Goal: Task Accomplishment & Management: Manage account settings

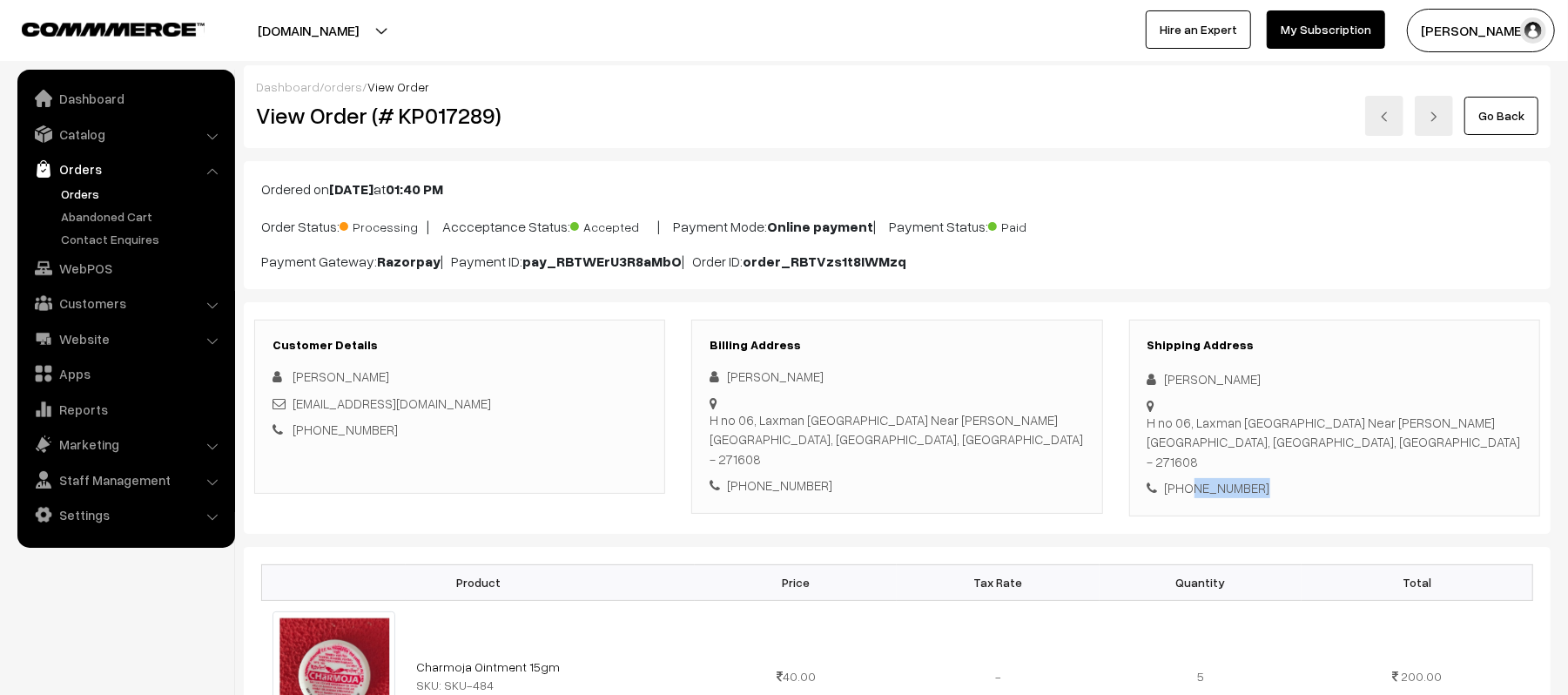
click at [78, 185] on link "Orders" at bounding box center [143, 193] width 172 height 19
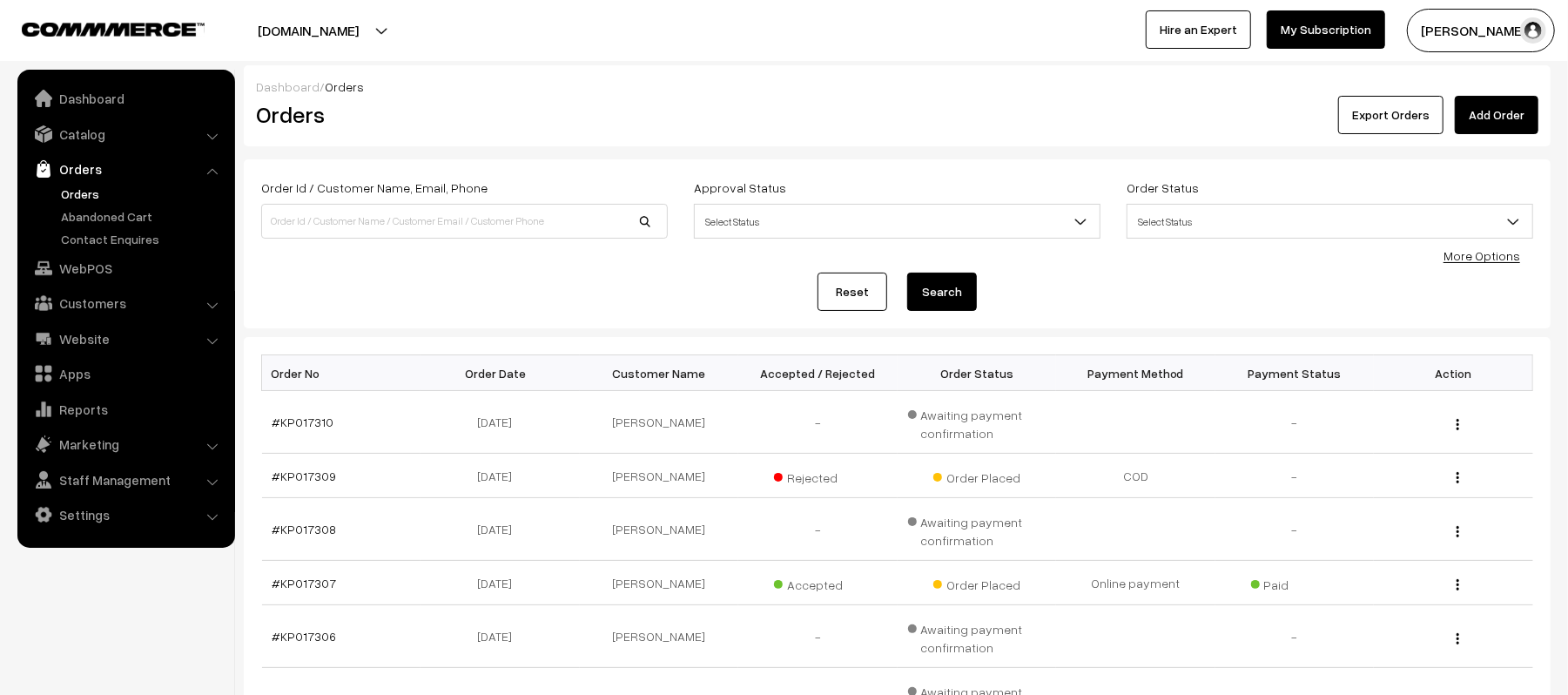
click at [496, 307] on div "Reset Search" at bounding box center [897, 291] width 1273 height 38
click at [75, 380] on link "Apps" at bounding box center [126, 373] width 208 height 31
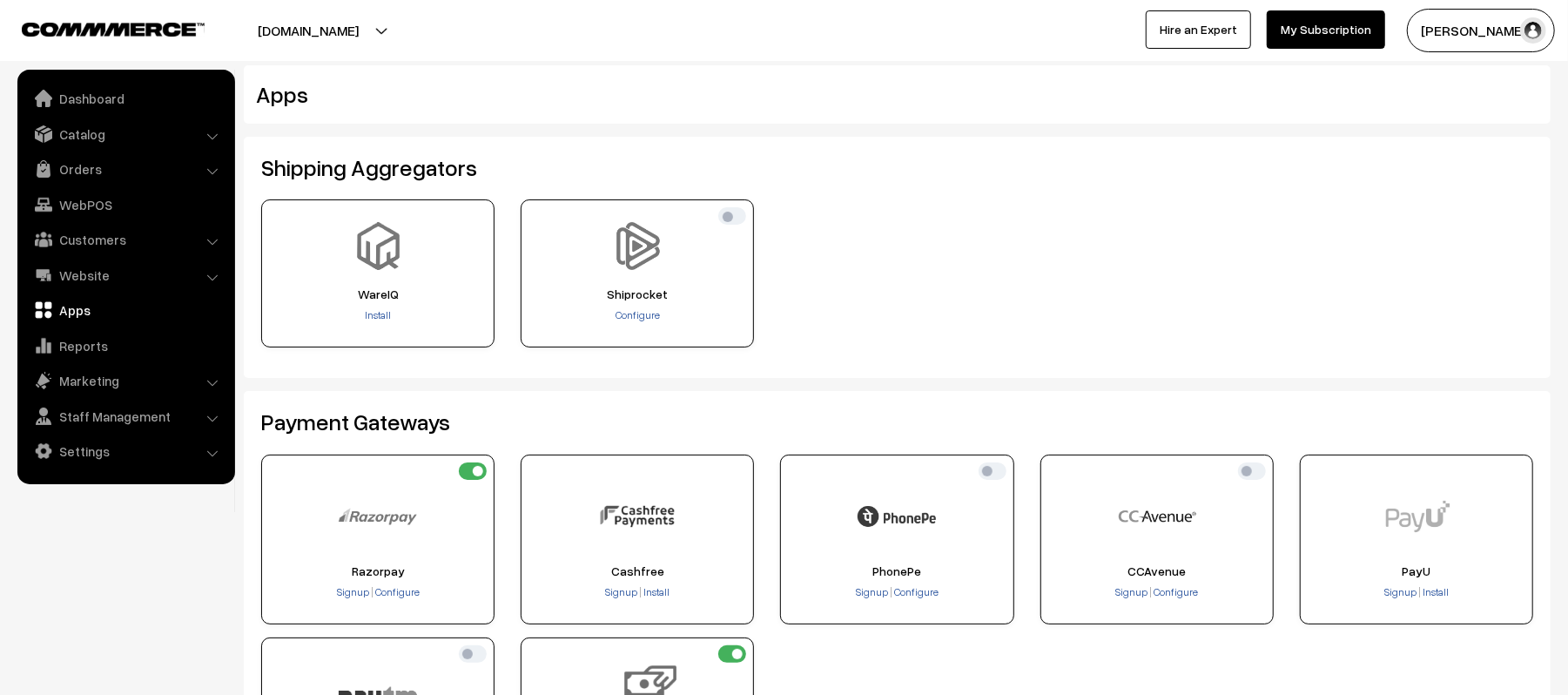
click at [477, 478] on input "checkbox" at bounding box center [472, 471] width 28 height 18
checkbox input "true"
click at [1252, 478] on input "checkbox" at bounding box center [1251, 471] width 28 height 18
checkbox input "true"
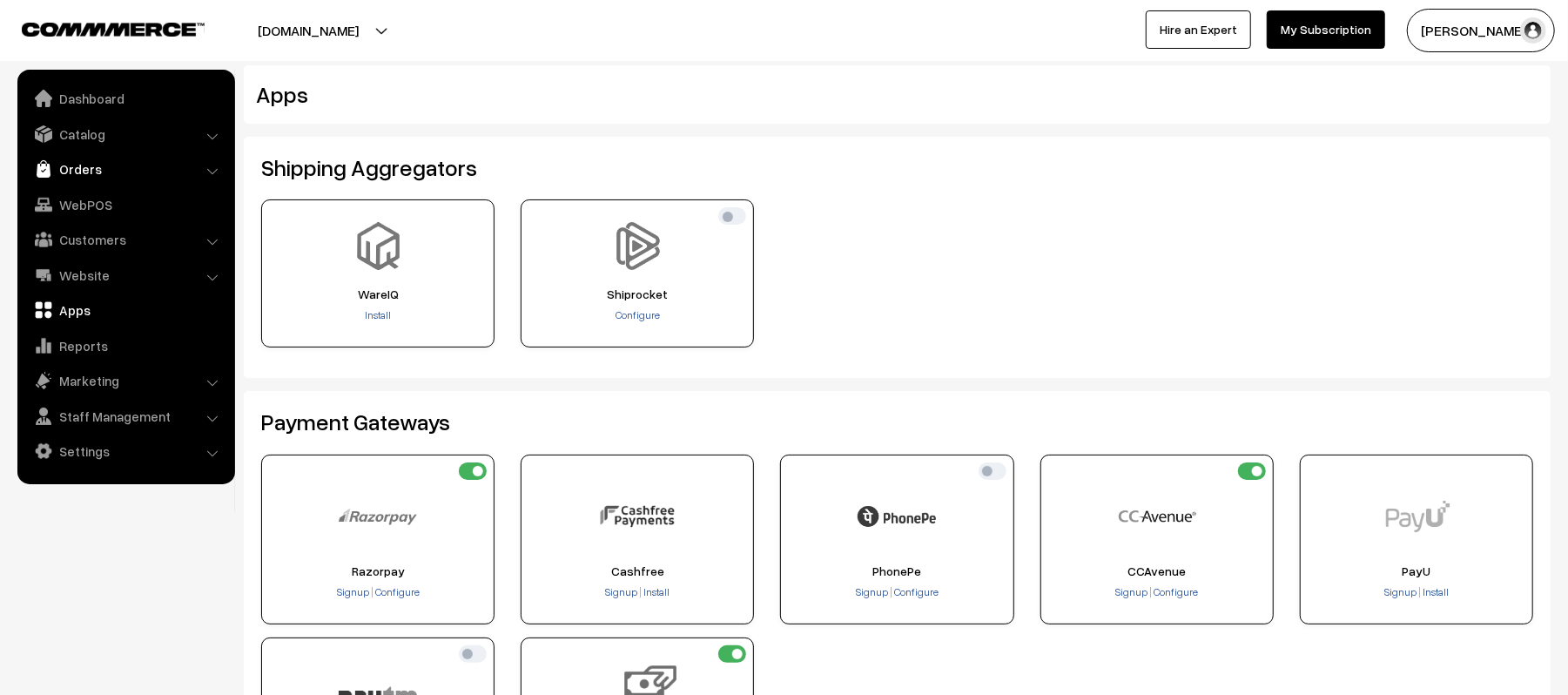
click at [96, 178] on link "Orders" at bounding box center [126, 169] width 208 height 31
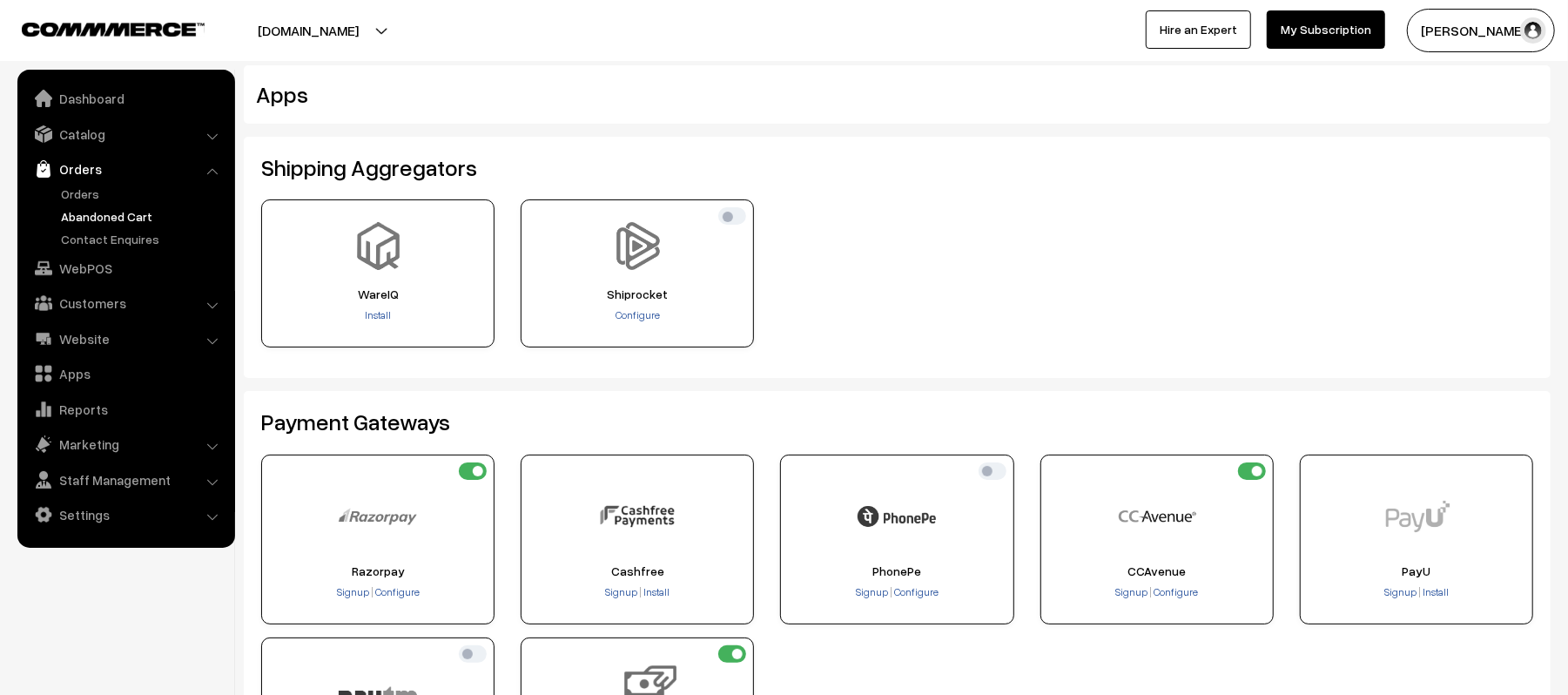
click at [68, 217] on link "Abandoned Cart" at bounding box center [143, 217] width 172 height 19
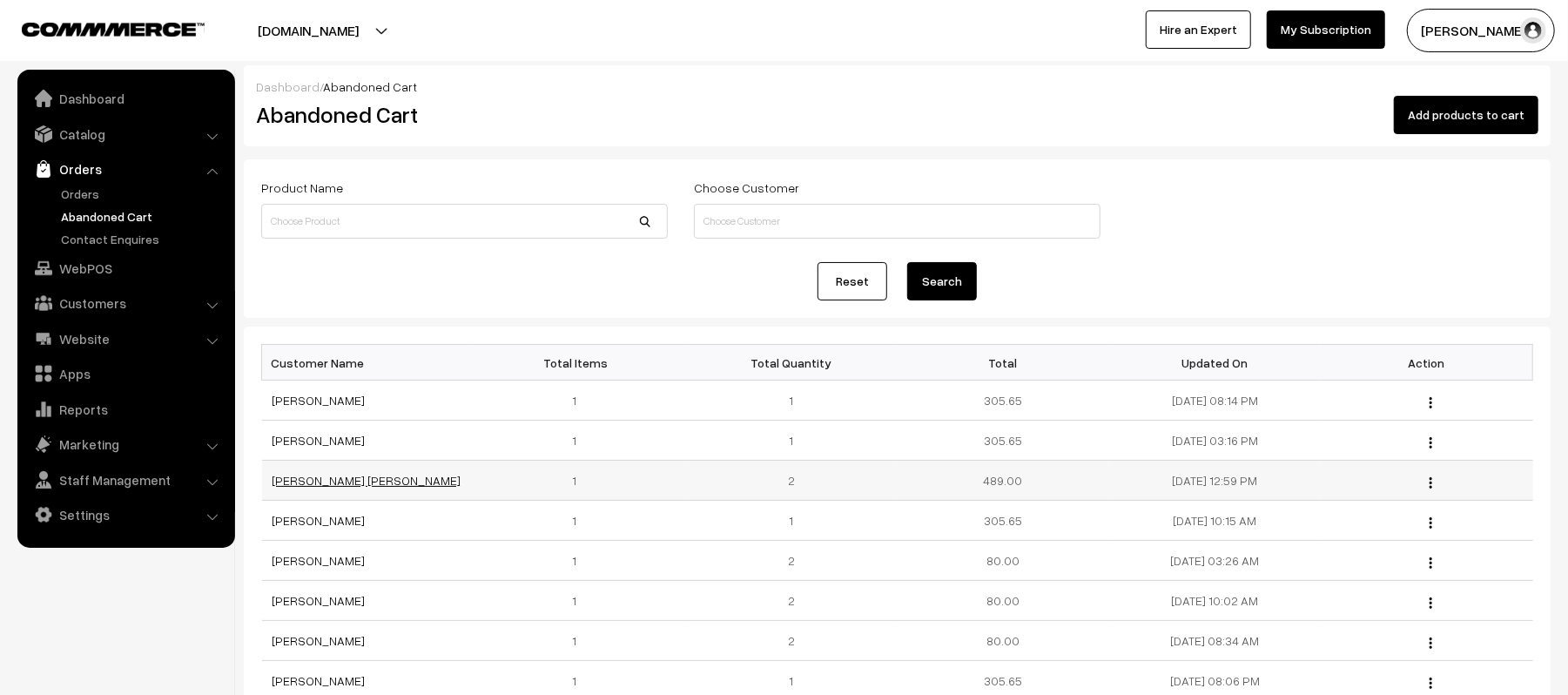
click at [320, 487] on link "Ranjit singh Ranjit singh" at bounding box center [366, 480] width 189 height 15
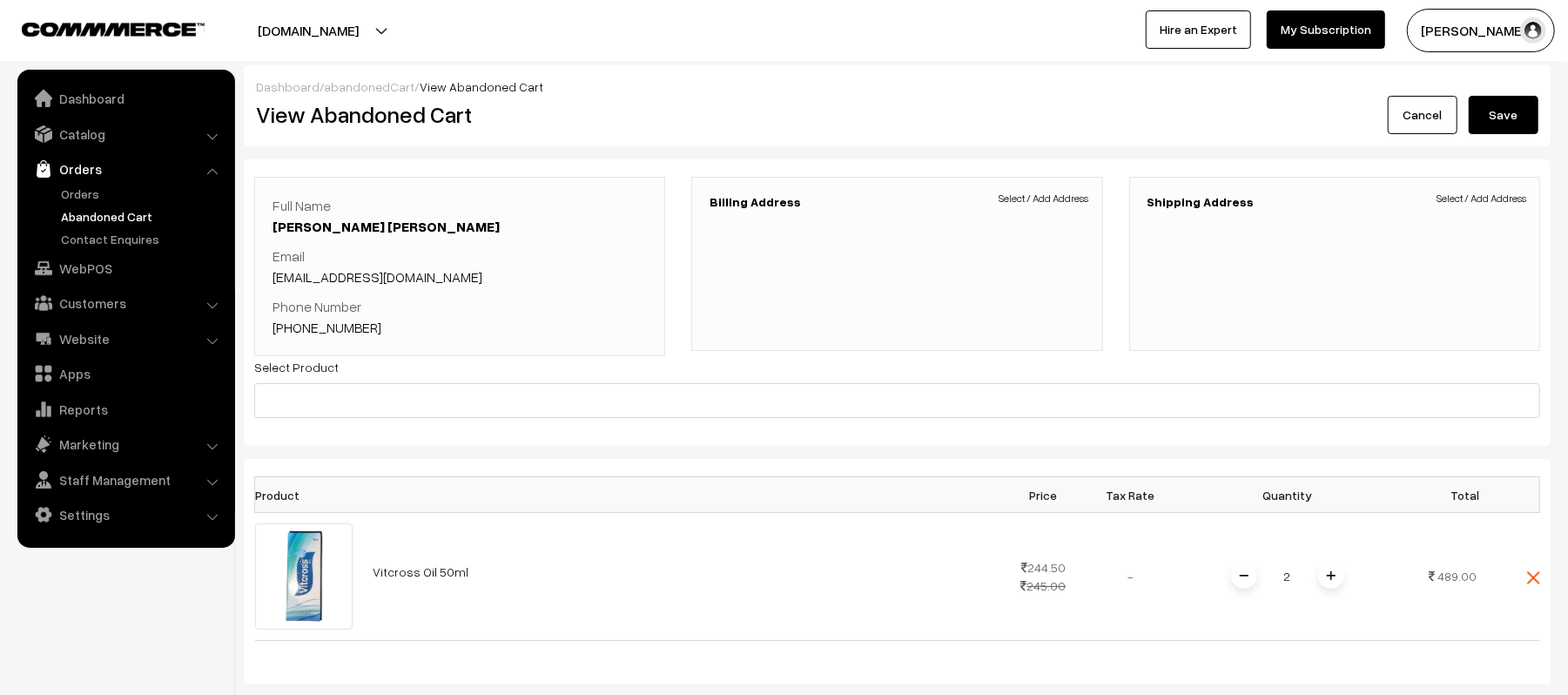
click at [353, 332] on link "+91 9229164252" at bounding box center [327, 328] width 109 height 18
click at [106, 208] on link "Abandoned Cart" at bounding box center [143, 217] width 172 height 19
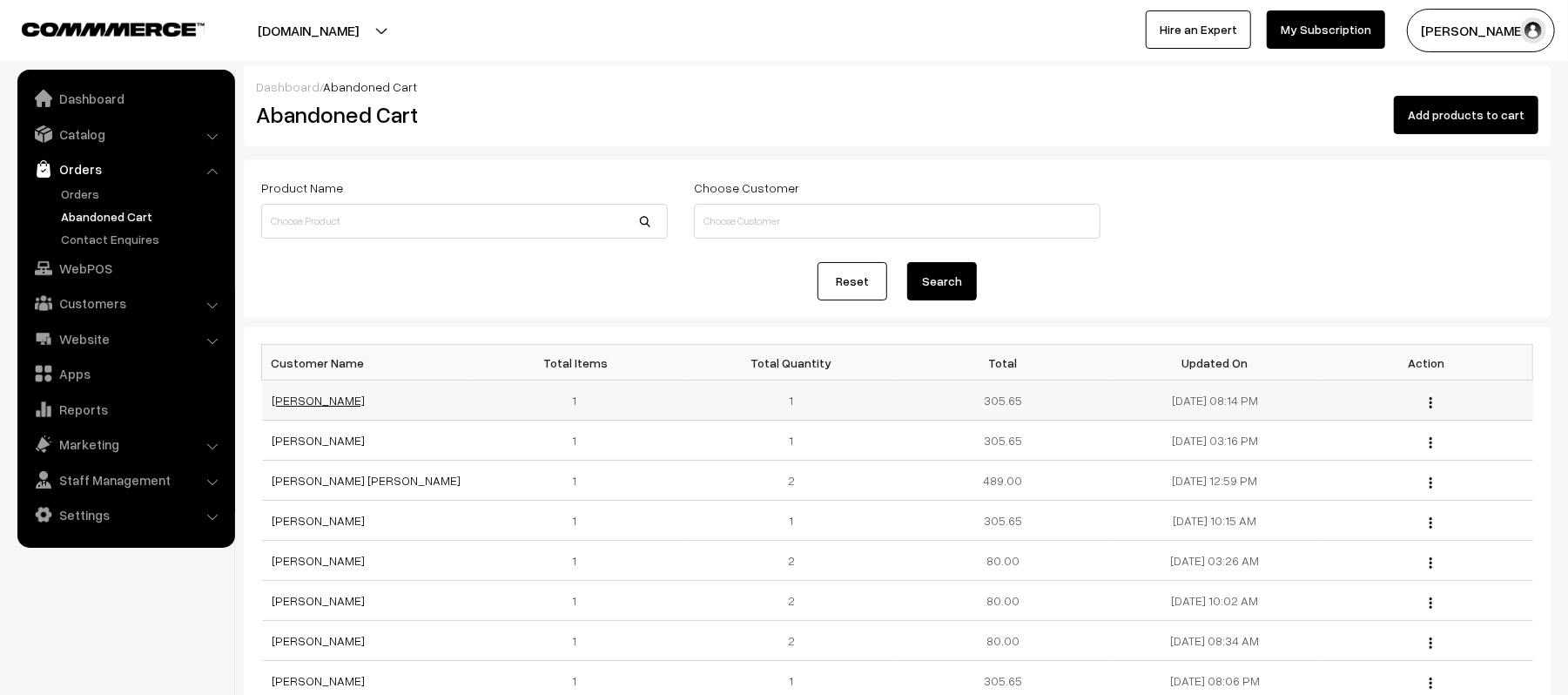
click at [297, 397] on link "[PERSON_NAME]" at bounding box center [319, 400] width 93 height 15
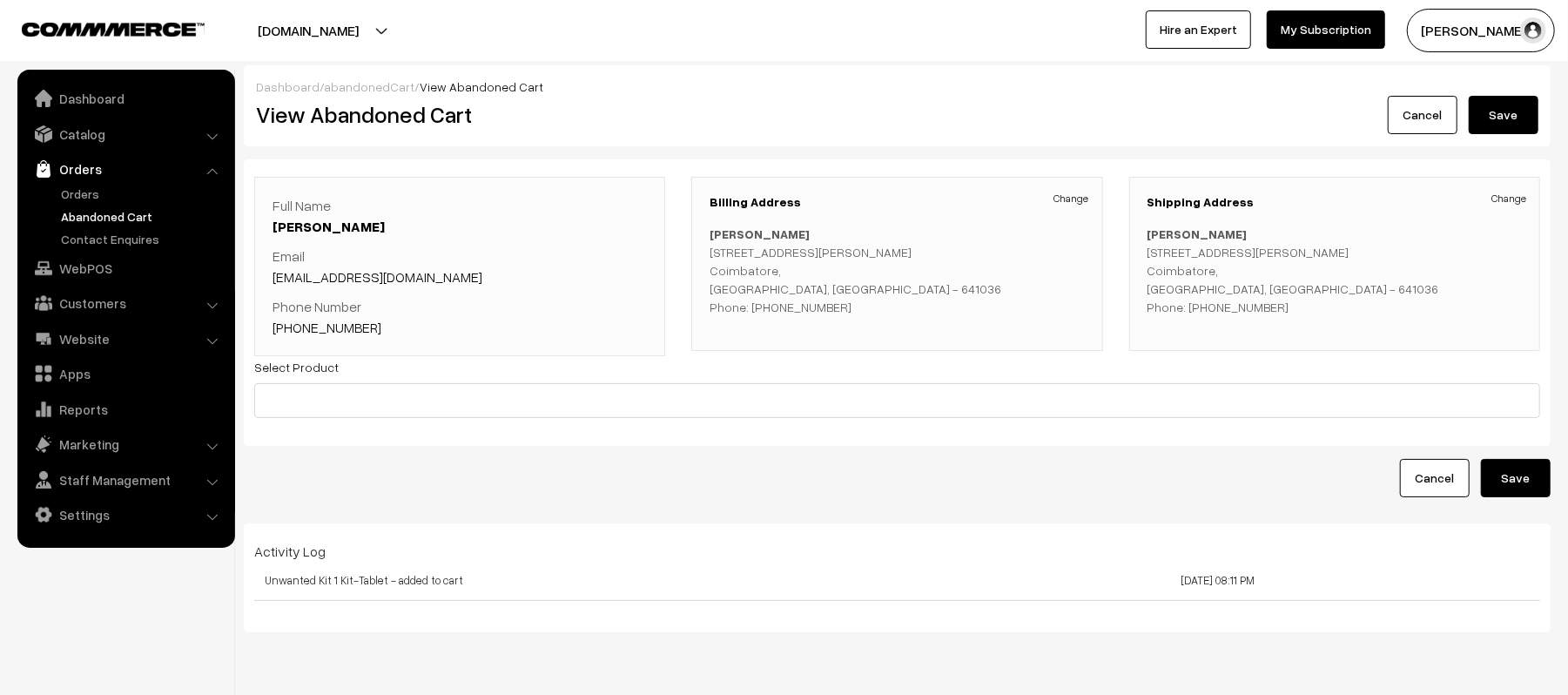
click at [357, 328] on link "[PHONE_NUMBER]" at bounding box center [327, 328] width 109 height 18
click at [806, 310] on p "[PERSON_NAME] [STREET_ADDRESS][PERSON_NAME] Phone: [PHONE_NUMBER]" at bounding box center [897, 270] width 374 height 91
drag, startPoint x: 374, startPoint y: 332, endPoint x: 338, endPoint y: 332, distance: 36.0
click at [338, 332] on p "Phone Number [PHONE_NUMBER]" at bounding box center [460, 317] width 374 height 42
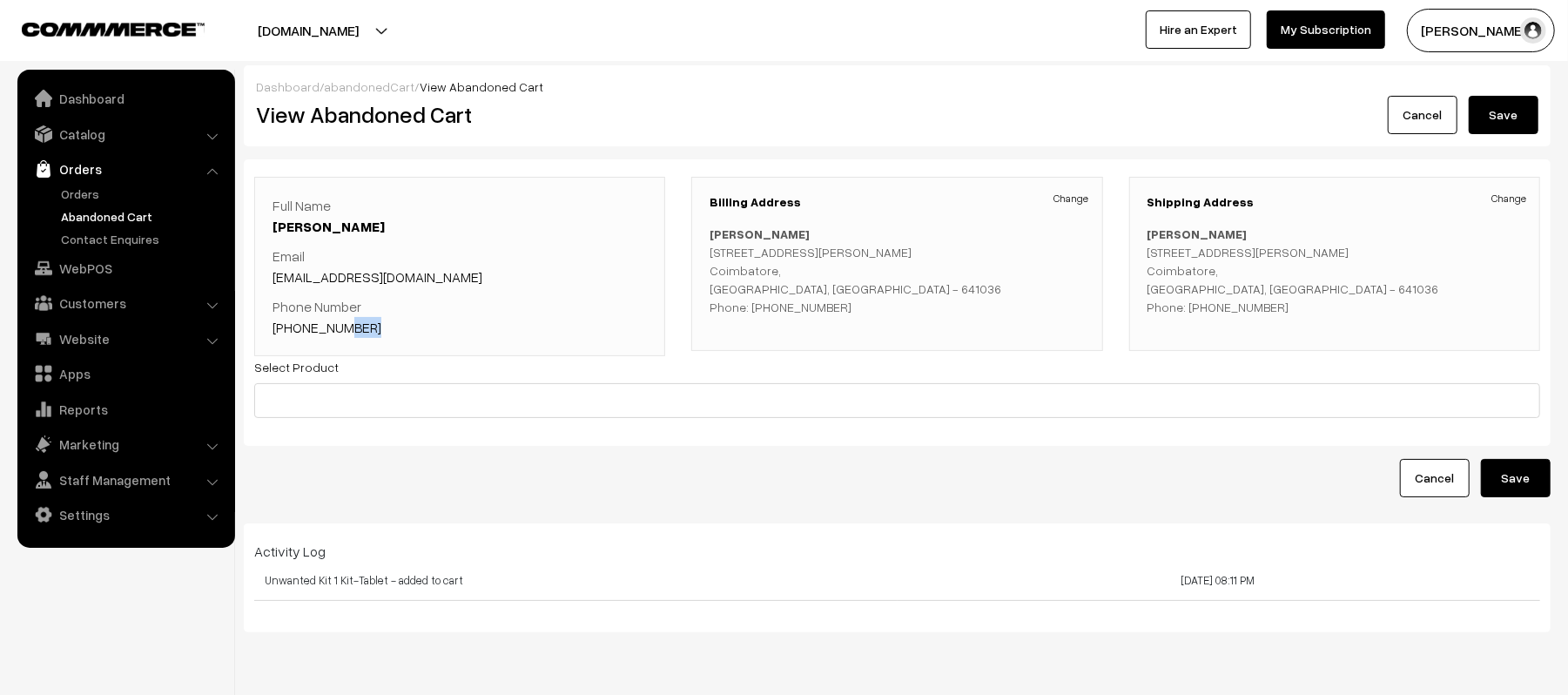
click at [394, 328] on p "Phone Number [PHONE_NUMBER]" at bounding box center [460, 317] width 374 height 42
drag, startPoint x: 387, startPoint y: 332, endPoint x: 297, endPoint y: 353, distance: 92.4
click at [297, 353] on div "Full Name [PERSON_NAME] Email [EMAIL_ADDRESS][DOMAIN_NAME] Phone Number [PHONE_…" at bounding box center [460, 266] width 411 height 179
copy link "8925153100"
click at [576, 328] on p "Phone Number [PHONE_NUMBER]" at bounding box center [460, 317] width 374 height 42
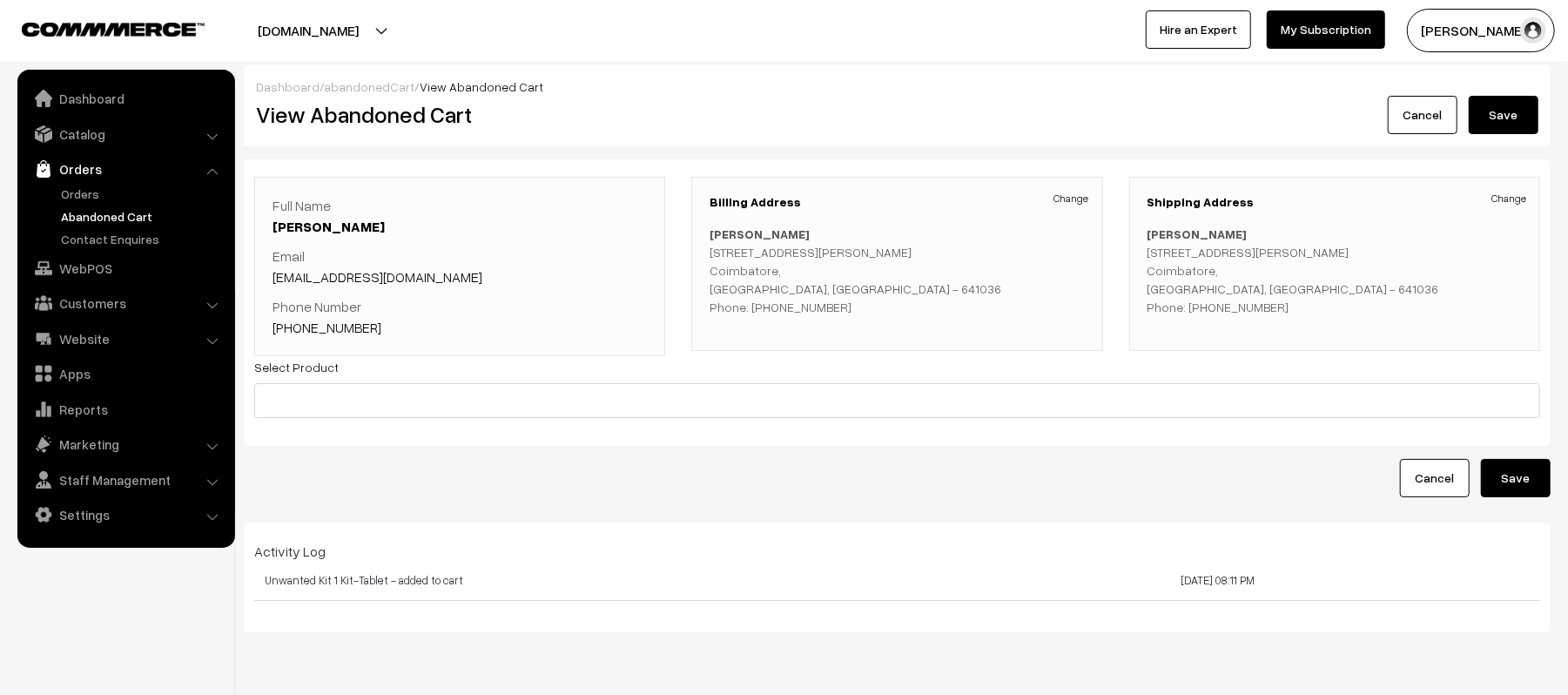
click at [118, 220] on link "Abandoned Cart" at bounding box center [143, 217] width 172 height 19
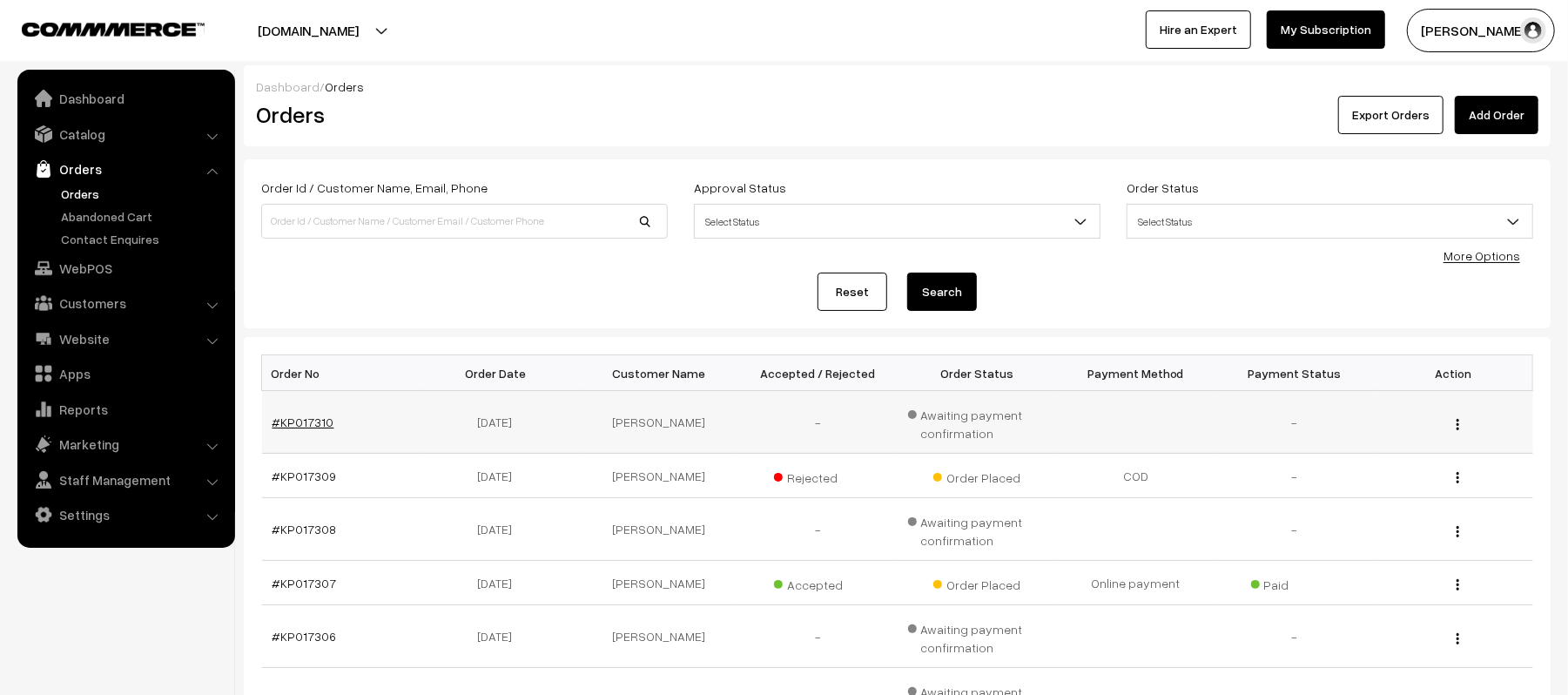
click at [300, 430] on link "#KP017310" at bounding box center [303, 422] width 62 height 15
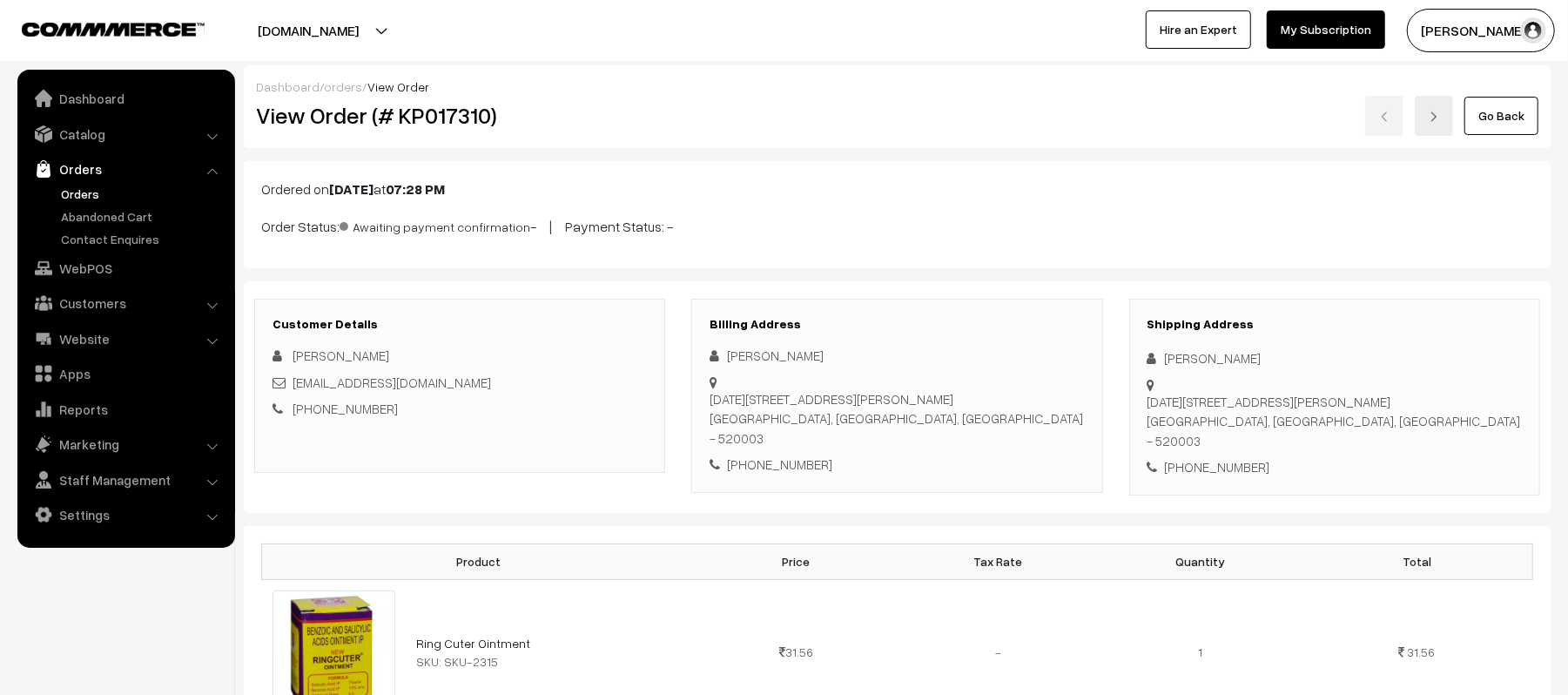
click at [87, 197] on link "Orders" at bounding box center [143, 193] width 172 height 19
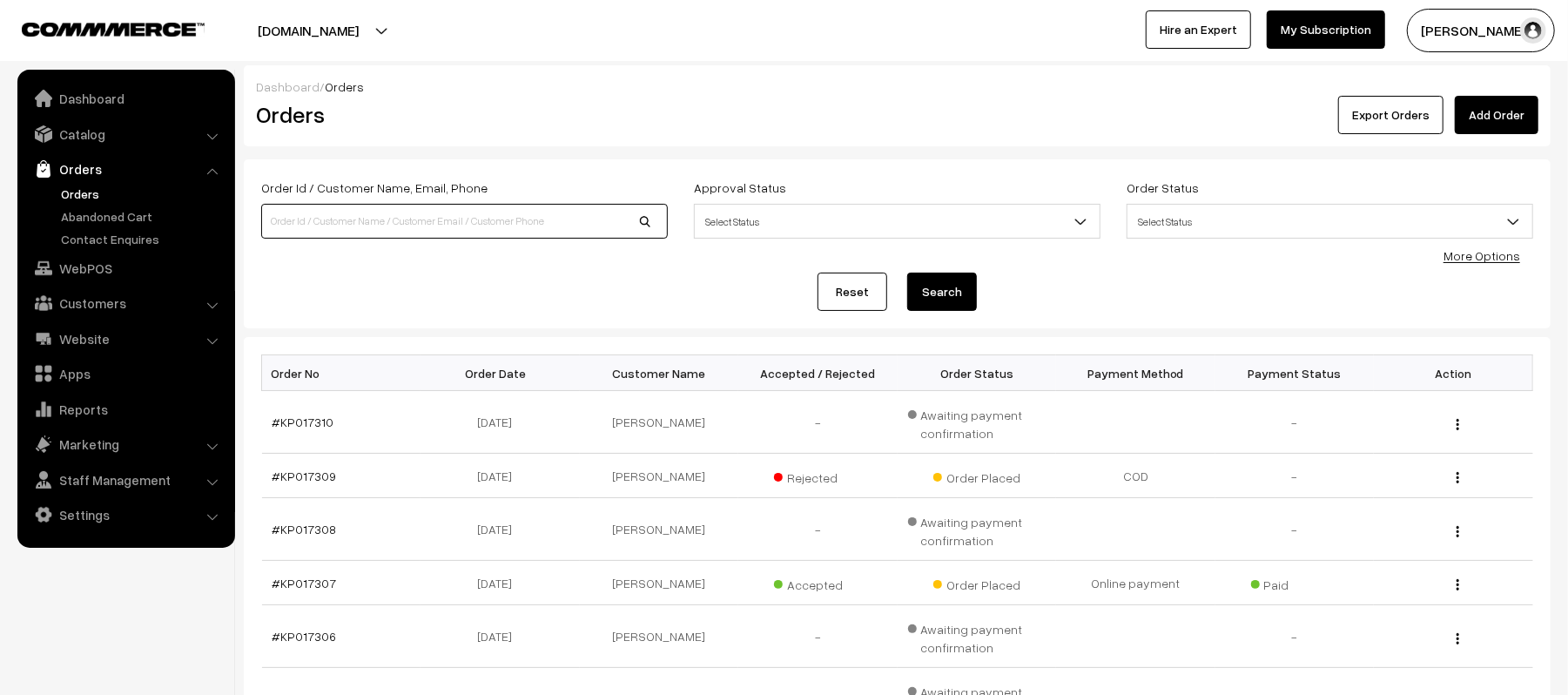
click at [427, 213] on input at bounding box center [464, 221] width 406 height 35
type input "KP017003"
click at [907, 272] on button "Search" at bounding box center [942, 291] width 69 height 38
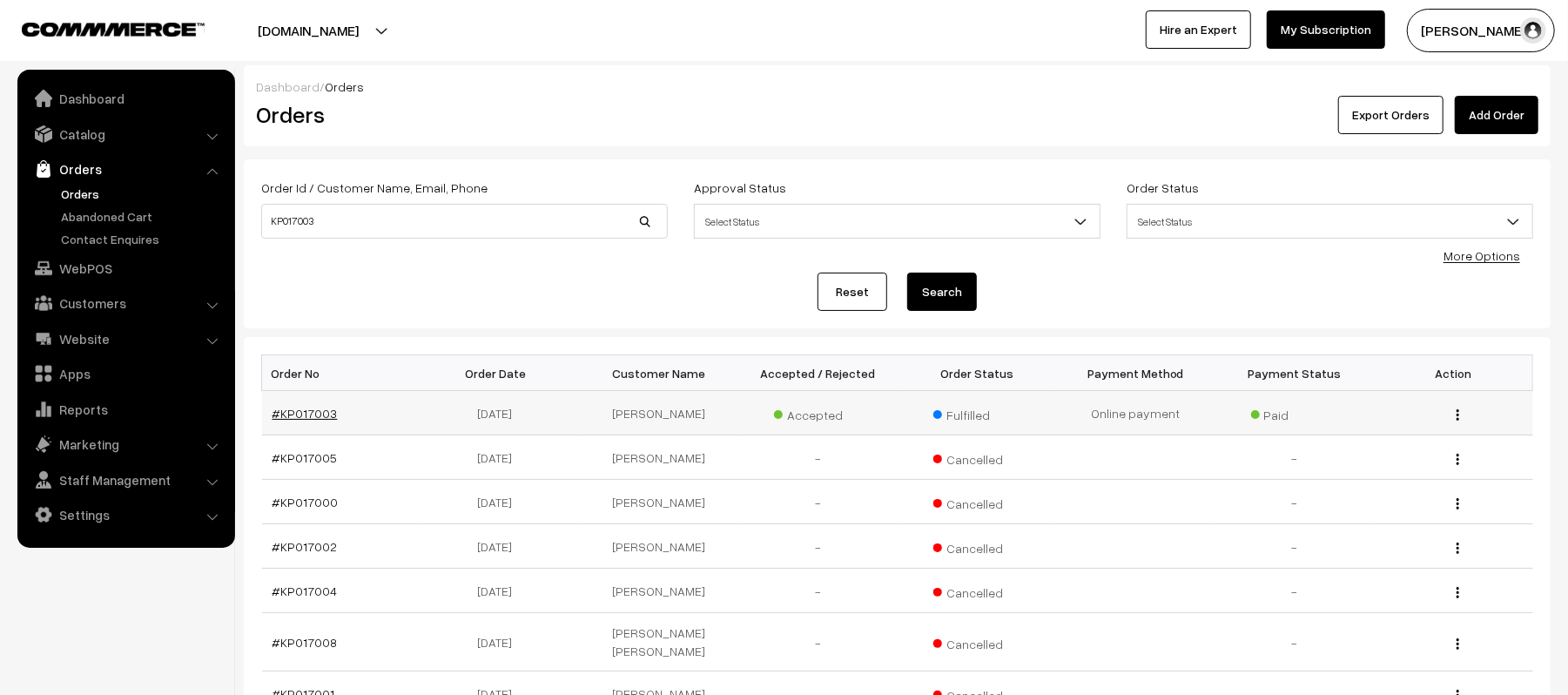
click at [301, 415] on link "#KP017003" at bounding box center [305, 413] width 66 height 15
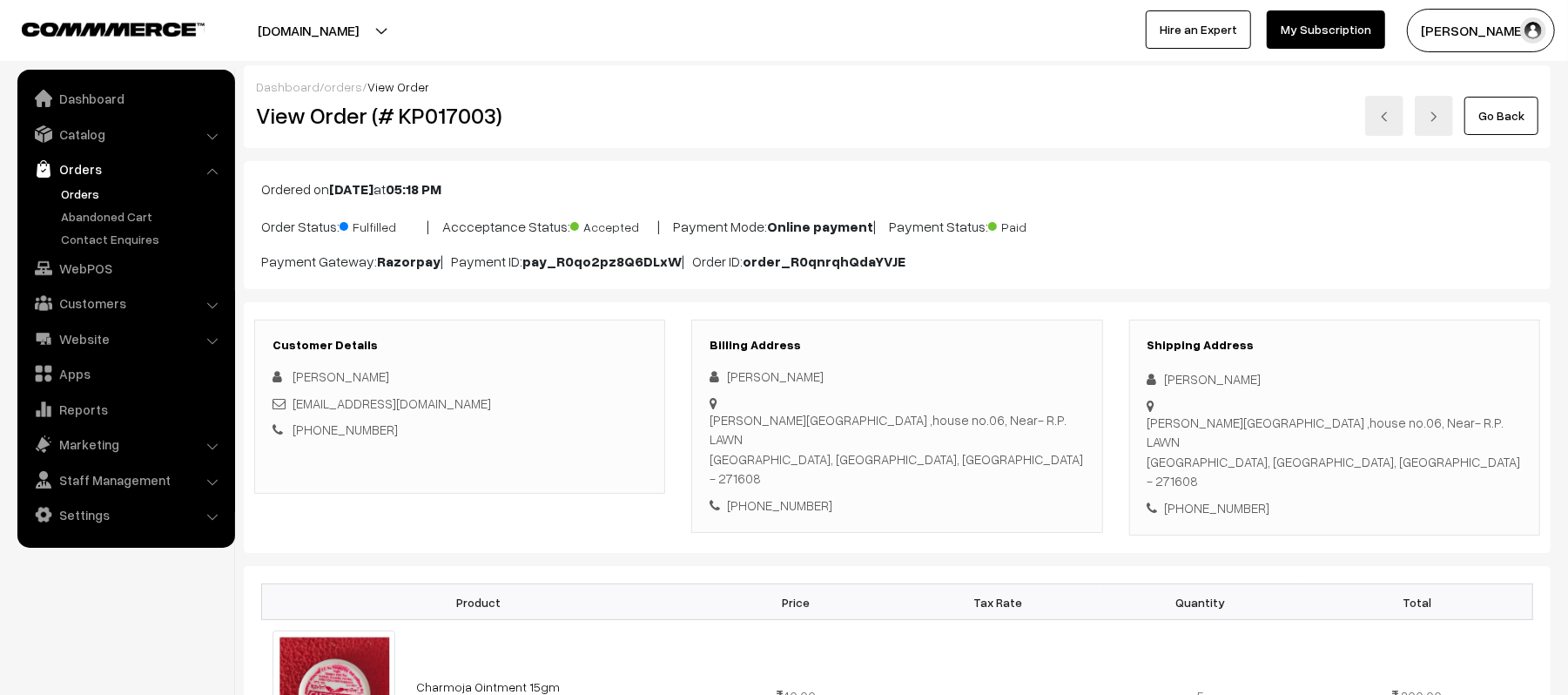
click at [521, 399] on div "[EMAIL_ADDRESS][DOMAIN_NAME]" at bounding box center [460, 403] width 374 height 20
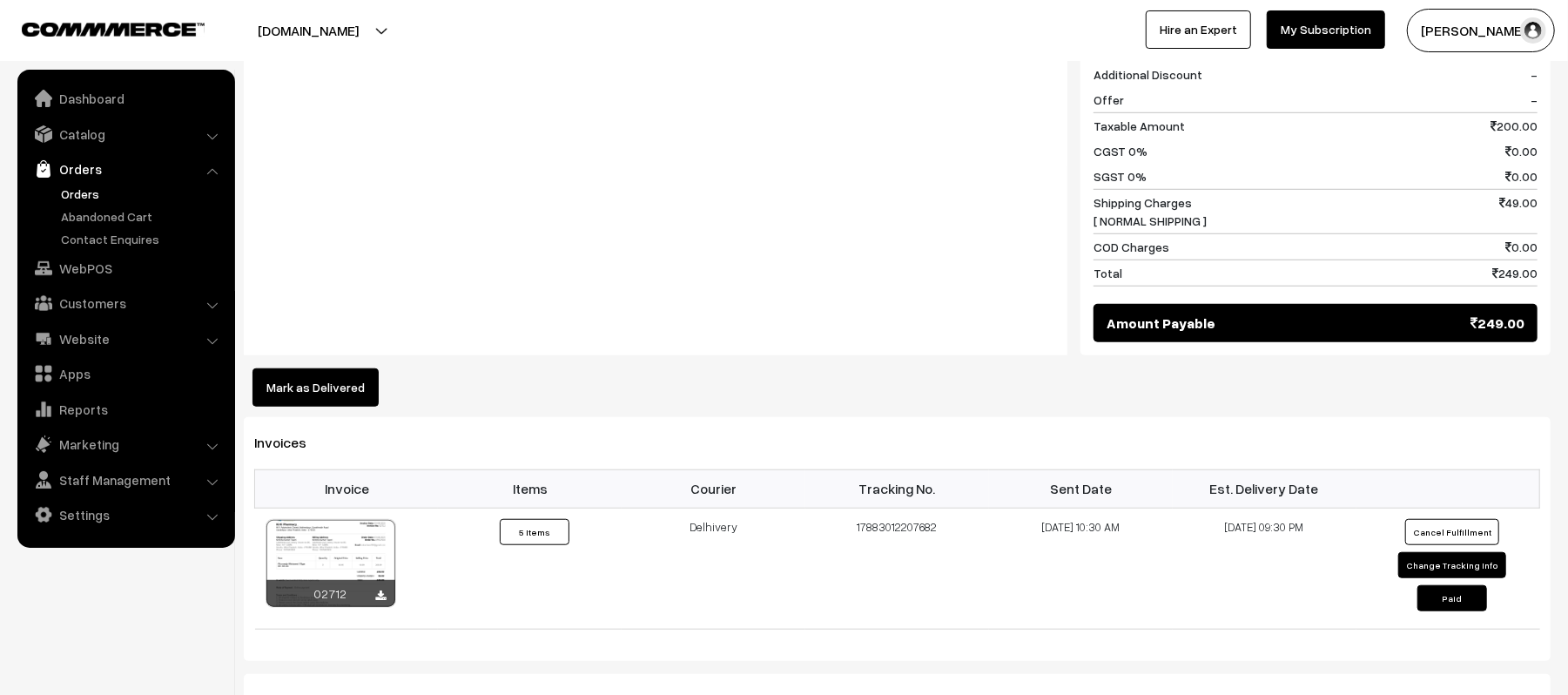
scroll to position [882, 0]
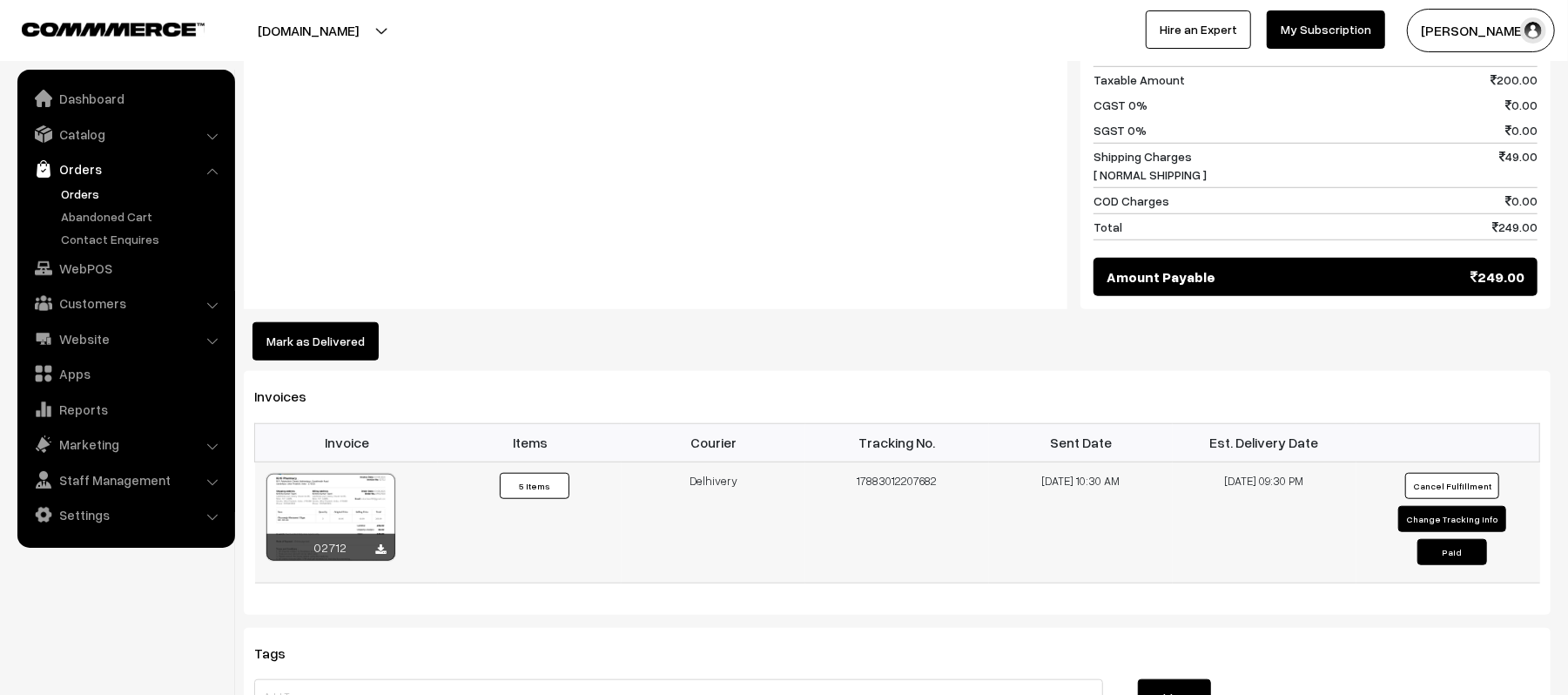
click at [1250, 519] on td "10-08-2025 09:30 PM" at bounding box center [1265, 522] width 184 height 121
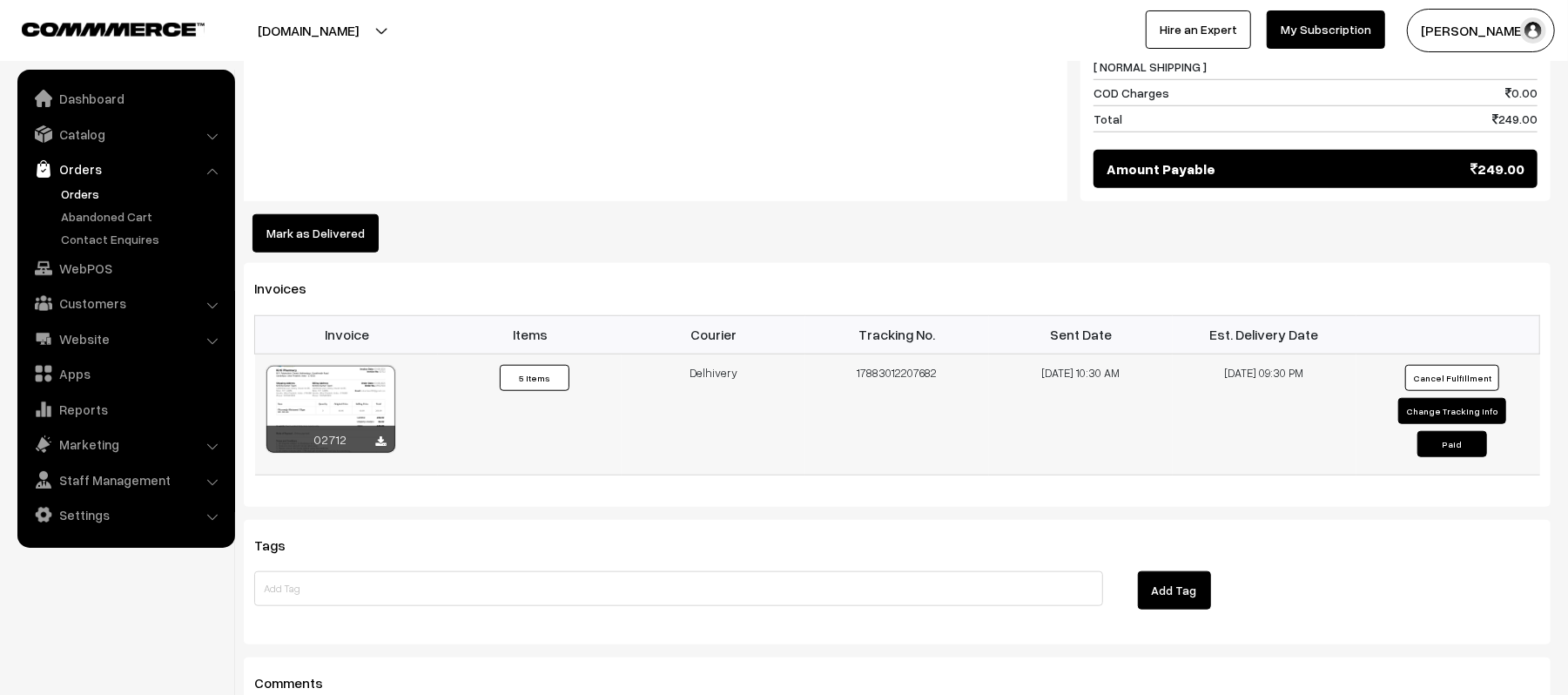
scroll to position [1022, 0]
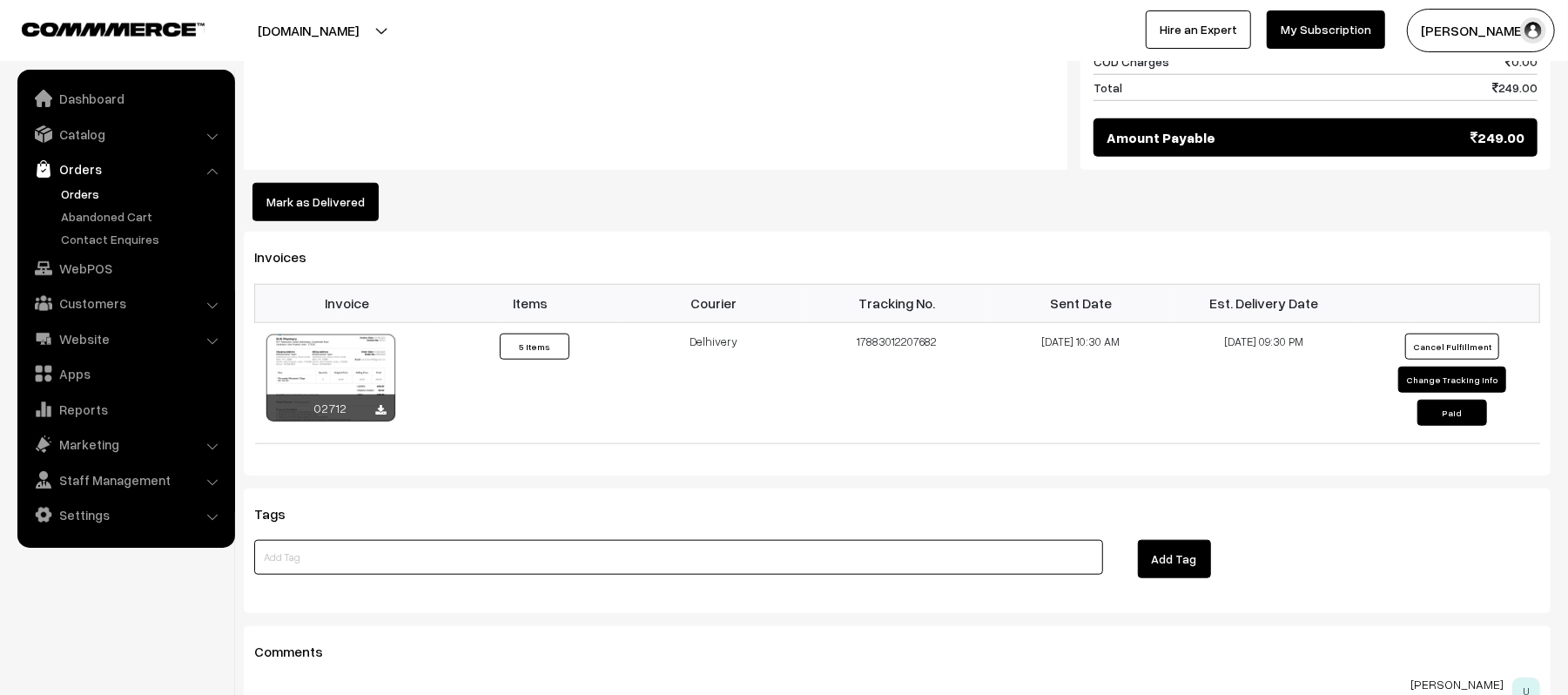
click at [836, 540] on input at bounding box center [679, 557] width 849 height 35
type input "RTO DONE"
click at [1150, 540] on button "Add Tag" at bounding box center [1174, 558] width 73 height 38
click at [901, 540] on input "RTO DONE" at bounding box center [679, 557] width 849 height 35
type input "REFUND NOT DONE"
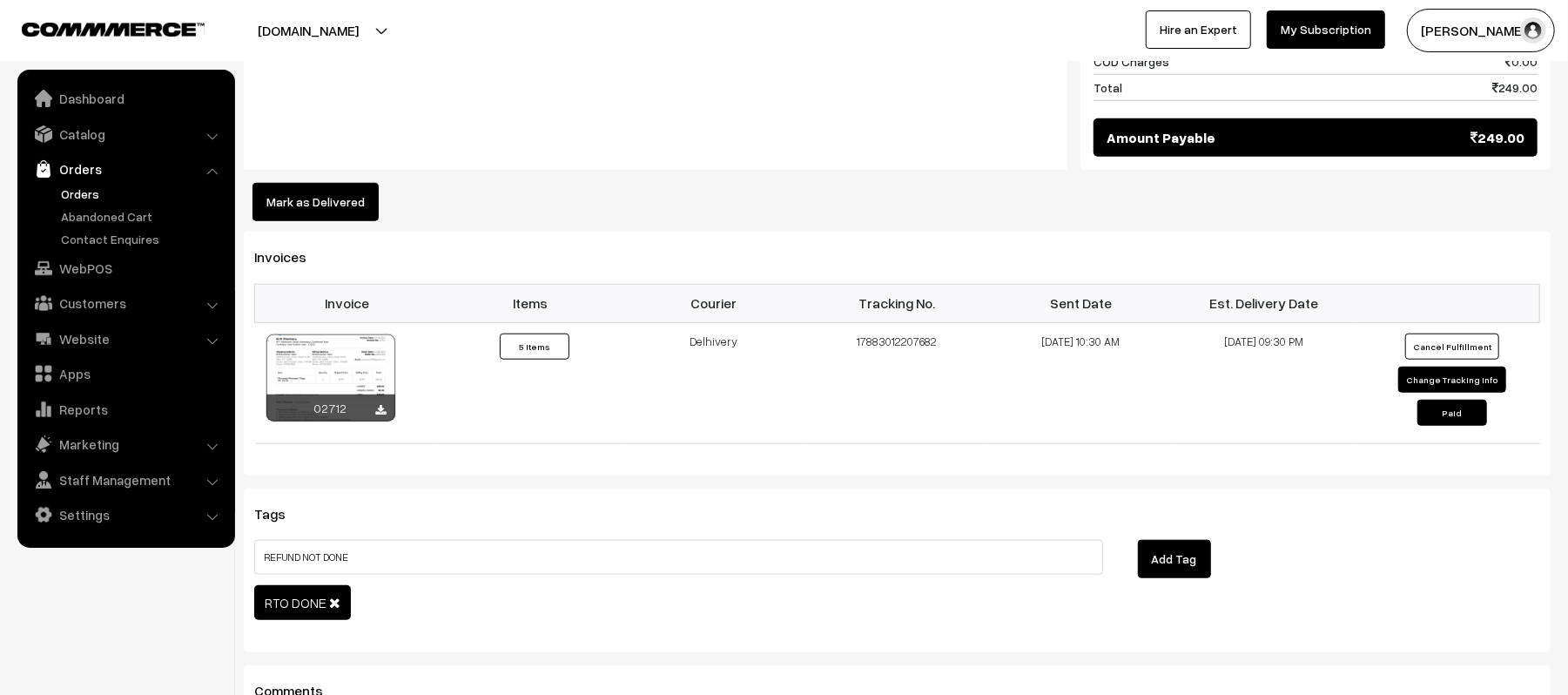
click at [1158, 540] on button "Add Tag" at bounding box center [1174, 558] width 73 height 38
click at [1437, 334] on button "Cancel Fulfillment" at bounding box center [1453, 346] width 94 height 26
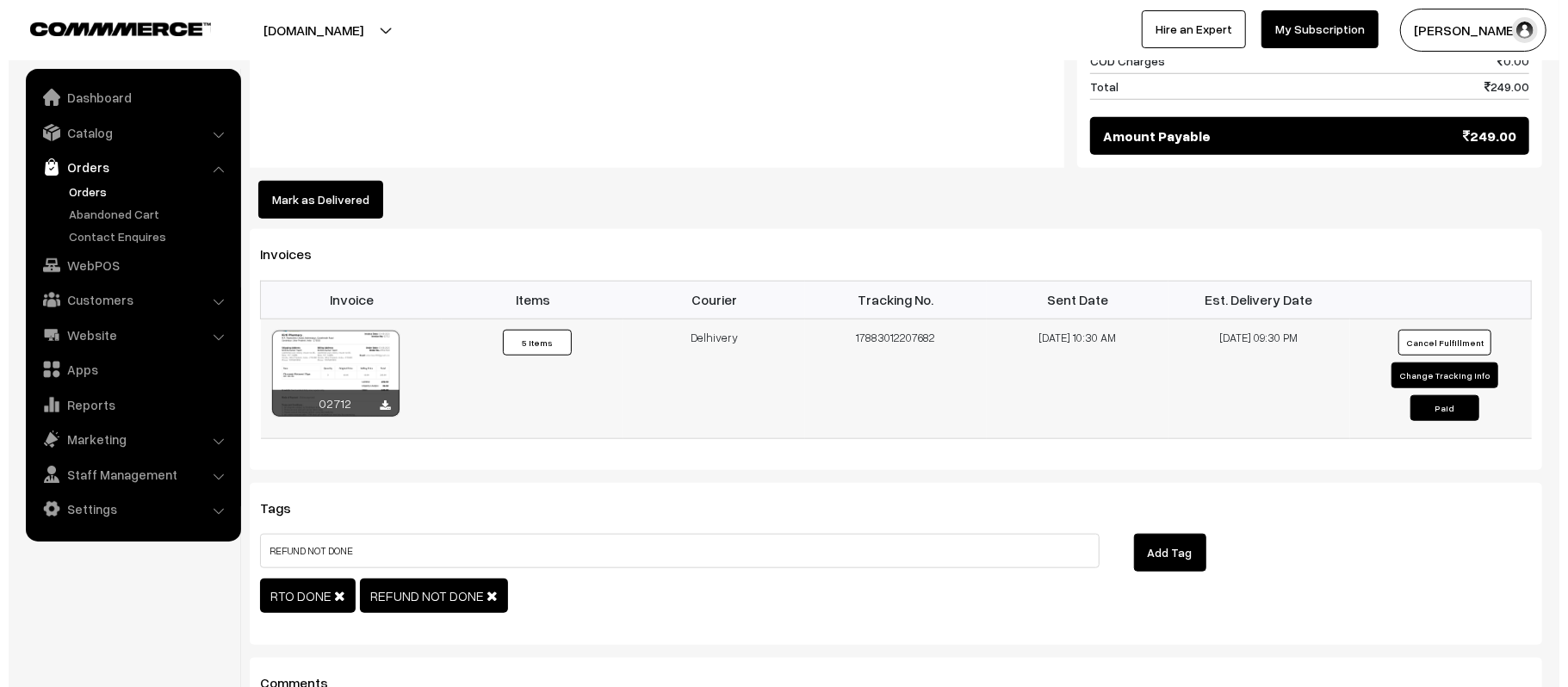
scroll to position [1013, 0]
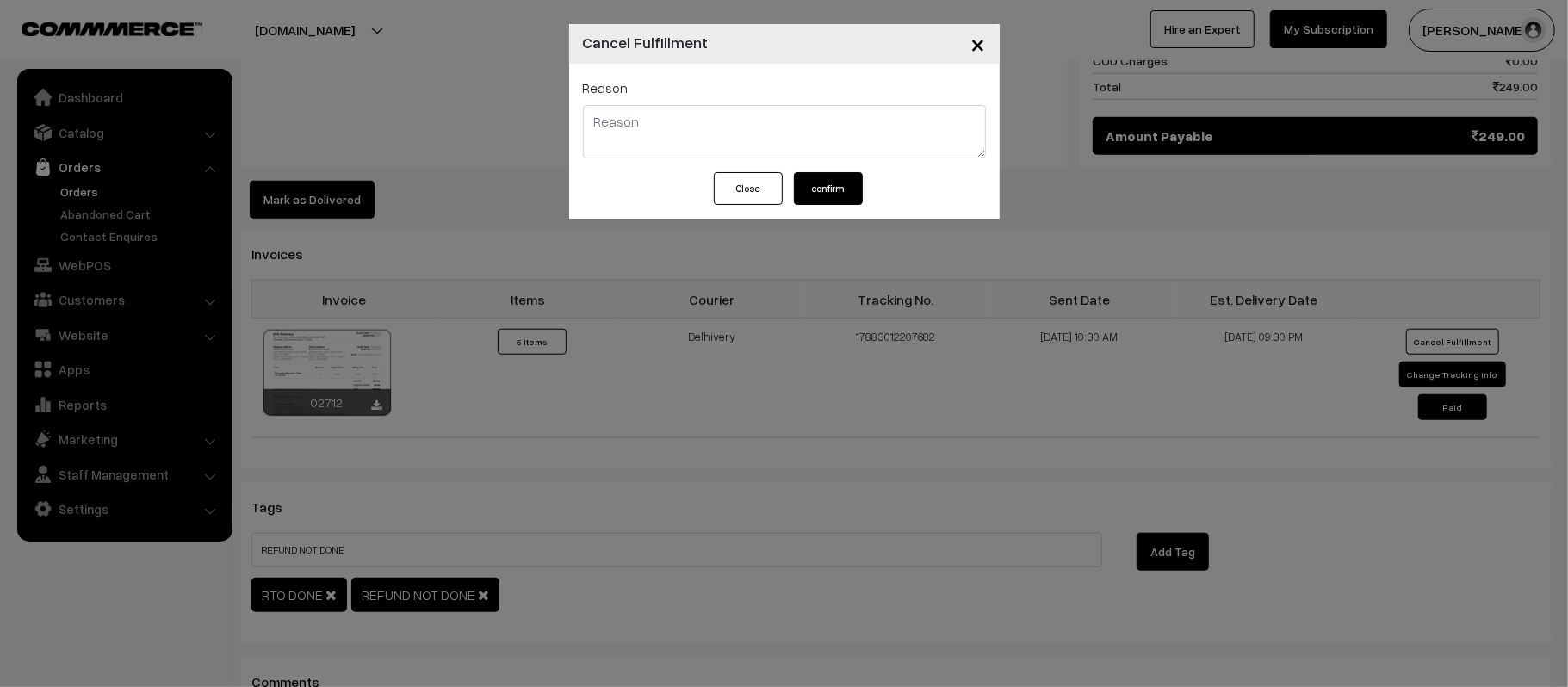
click at [821, 127] on textarea at bounding box center [784, 132] width 403 height 54
type textarea "RTO DONE"
click at [834, 188] on button "confirm" at bounding box center [828, 188] width 68 height 32
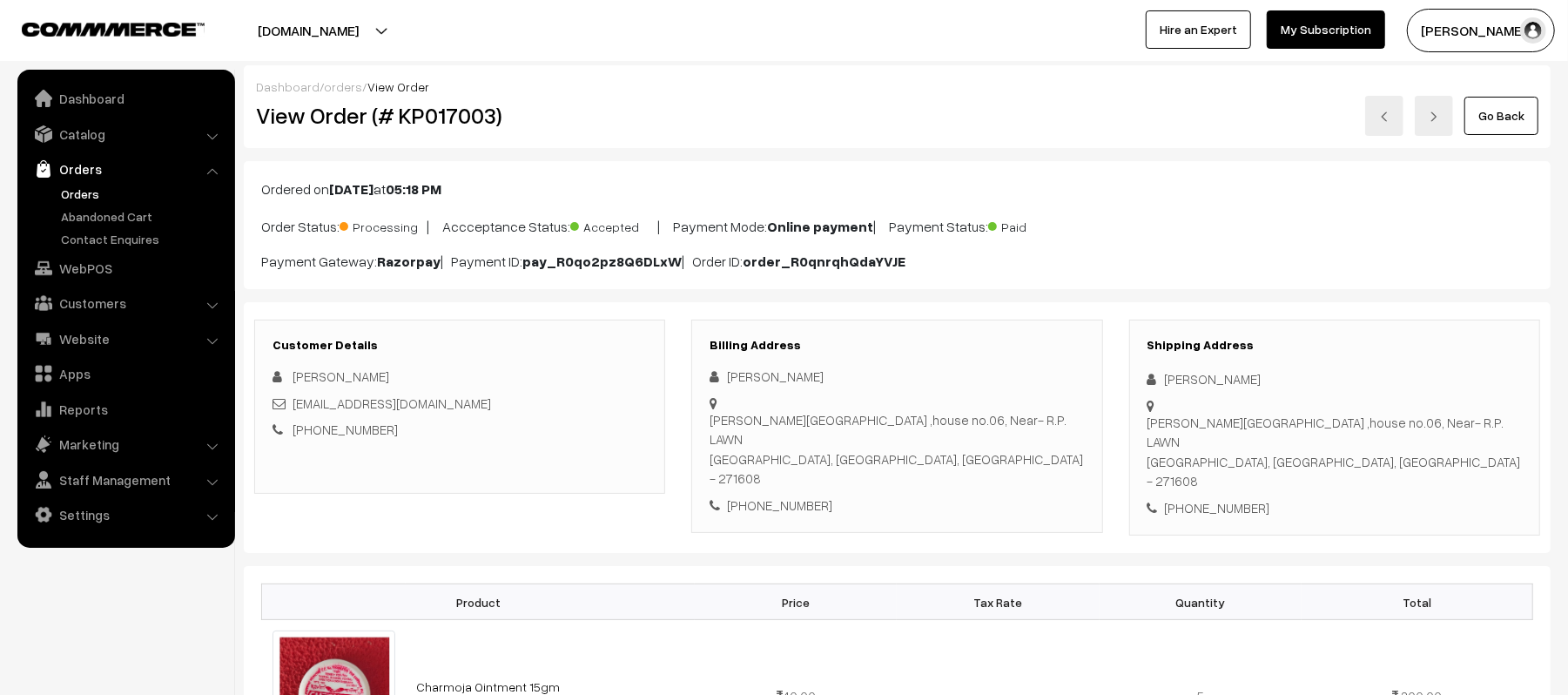
drag, startPoint x: 0, startPoint y: 0, endPoint x: 426, endPoint y: 440, distance: 612.4
click at [426, 439] on div "[PHONE_NUMBER]" at bounding box center [460, 430] width 374 height 20
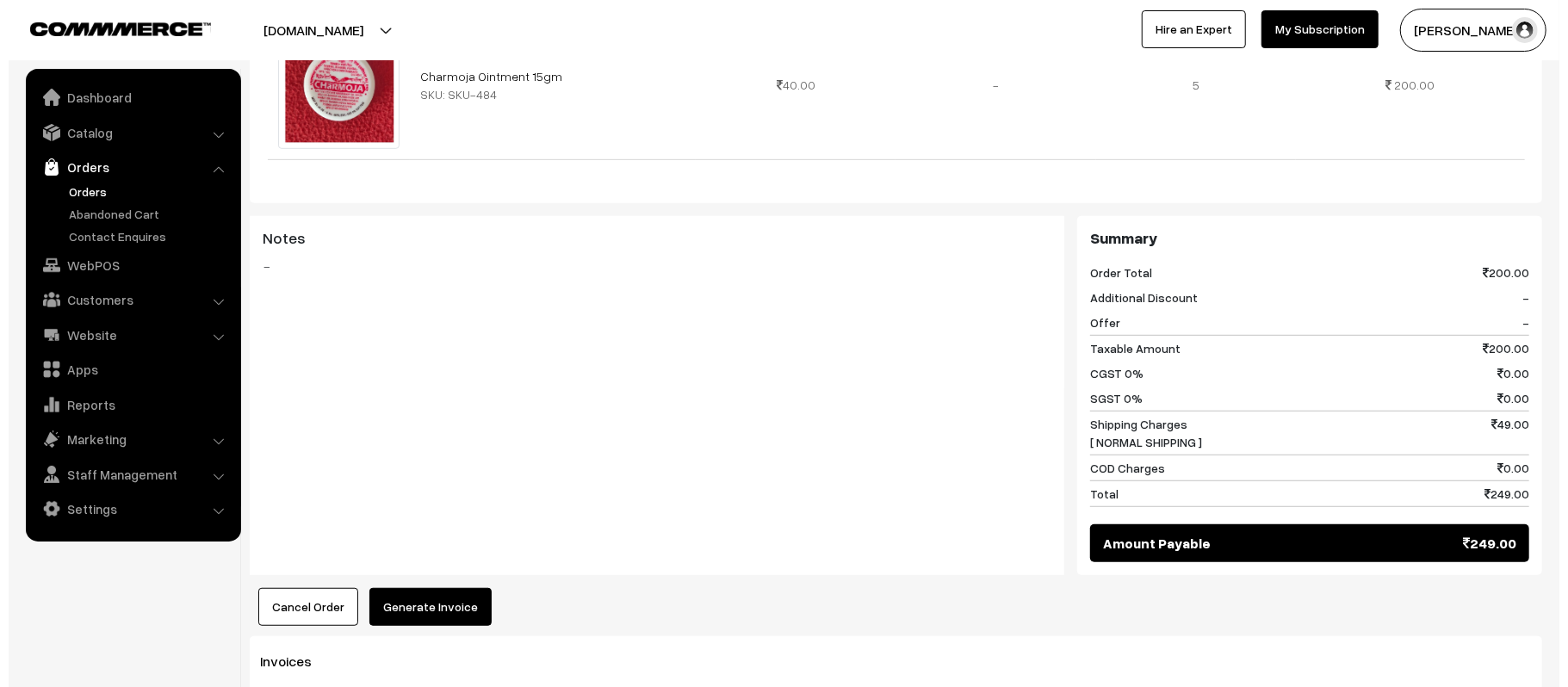
scroll to position [642, 0]
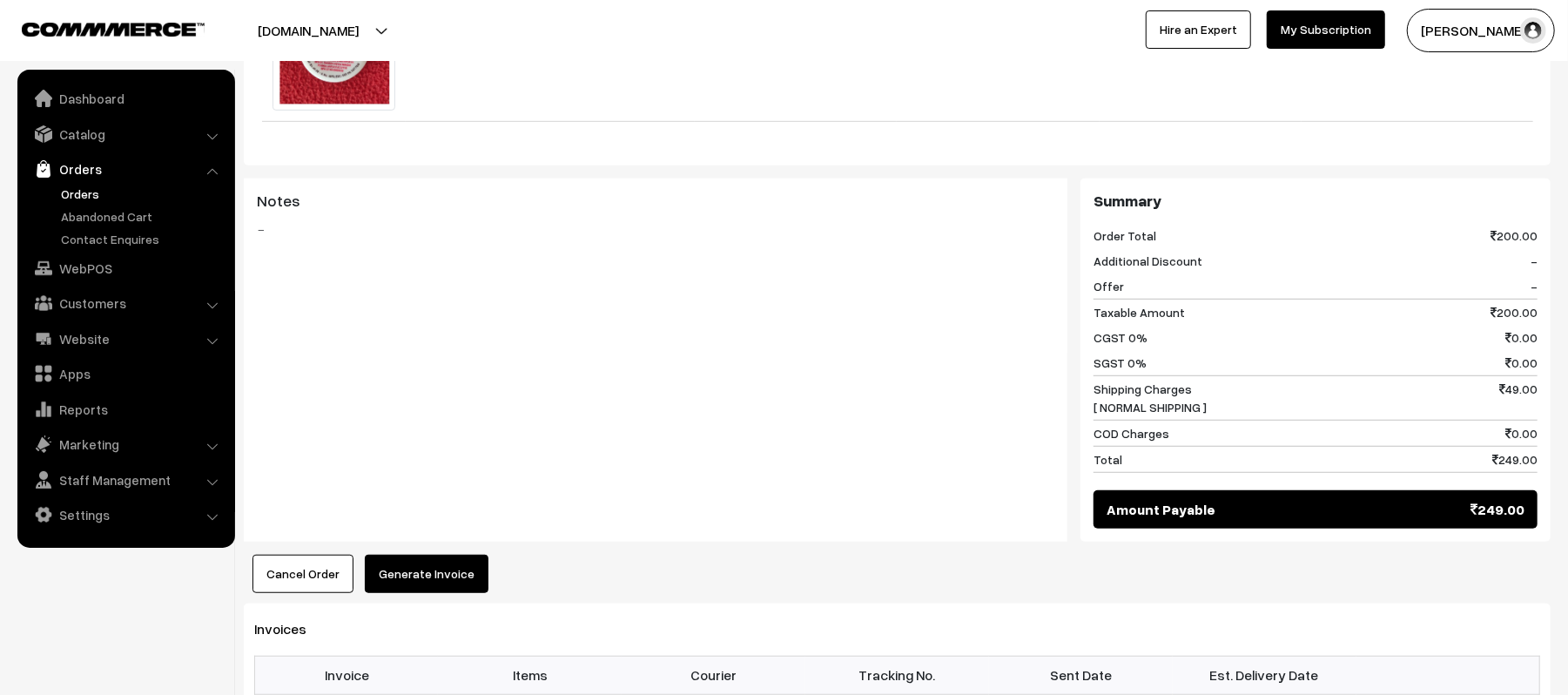
click at [318, 555] on button "Cancel Order" at bounding box center [303, 573] width 101 height 38
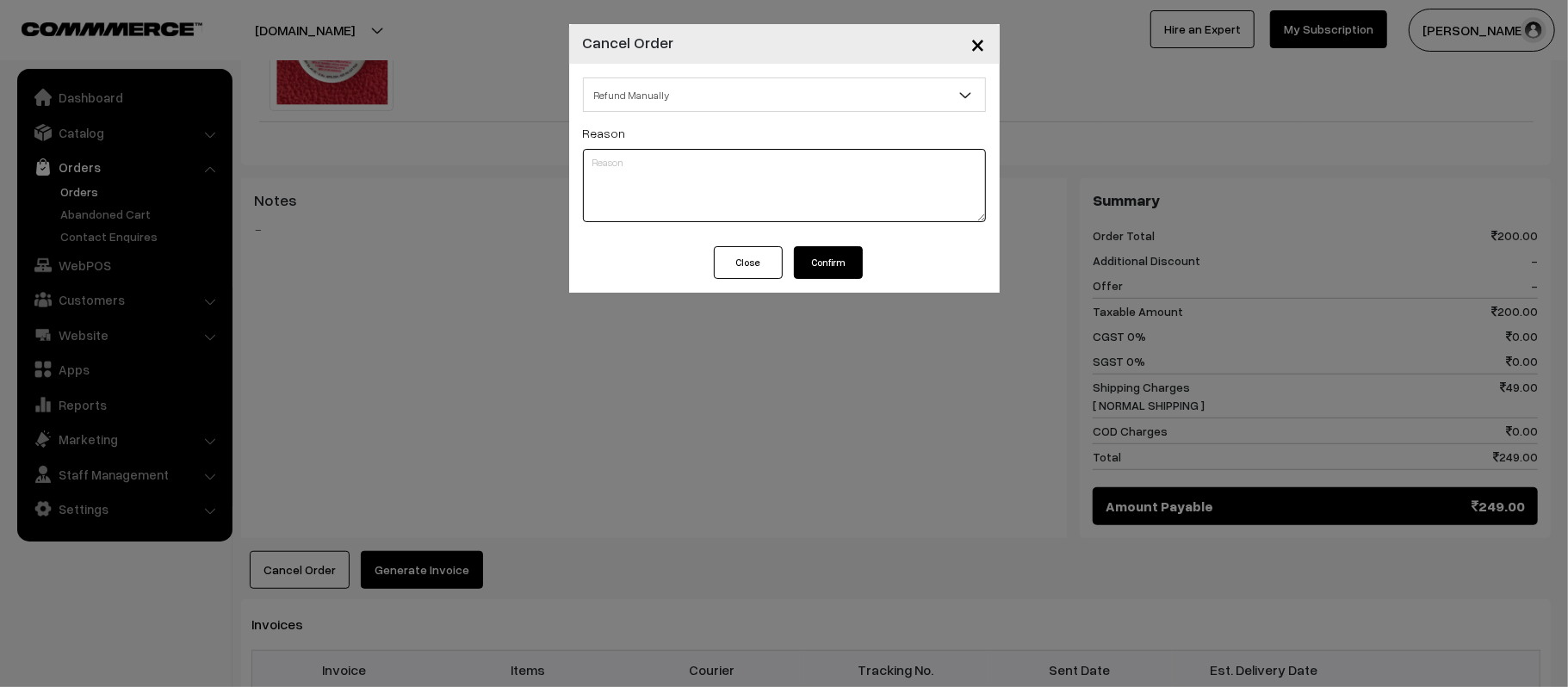
click at [720, 202] on textarea at bounding box center [784, 185] width 403 height 73
type textarea "RTO DONE"
click at [841, 259] on button "Confirm" at bounding box center [828, 262] width 68 height 32
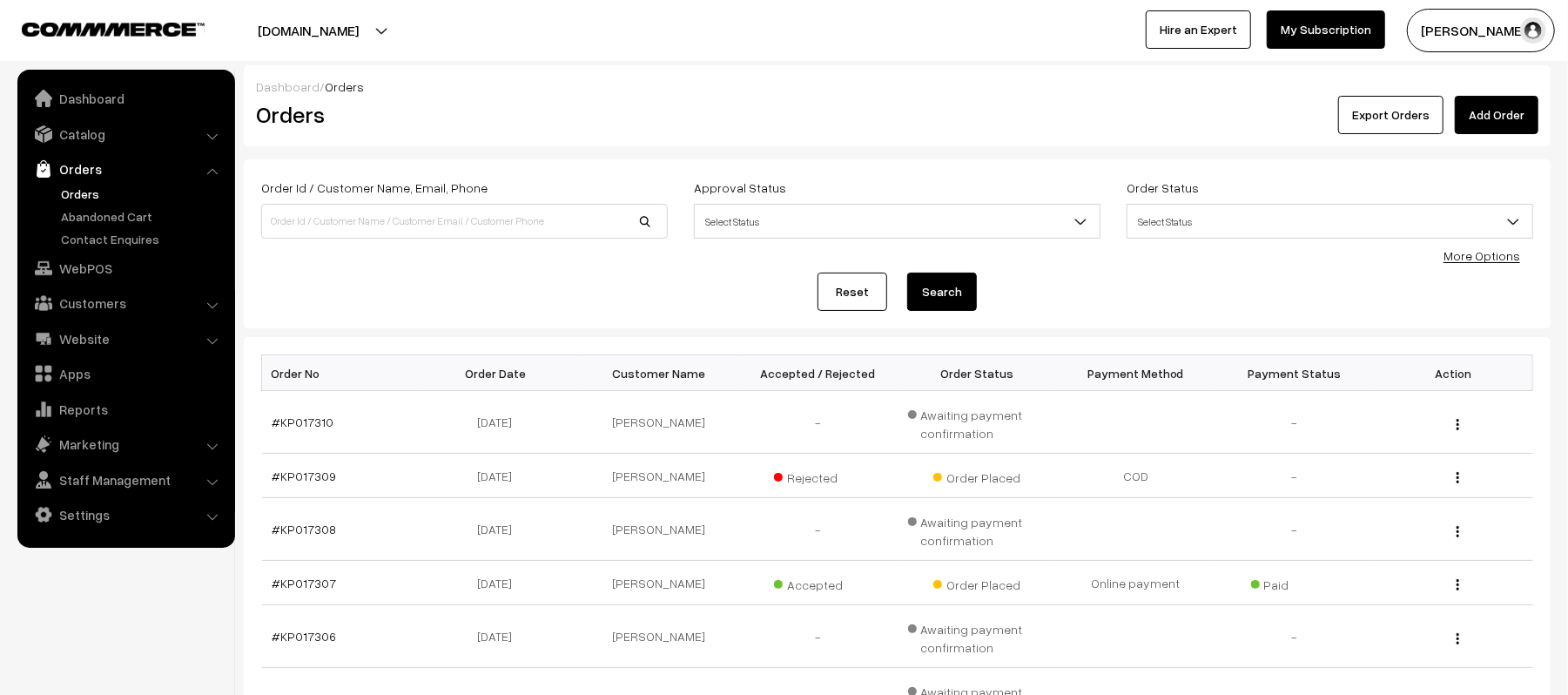
click at [82, 196] on link "Orders" at bounding box center [143, 193] width 172 height 19
click at [91, 200] on link "Orders" at bounding box center [143, 193] width 172 height 19
click at [80, 195] on link "Orders" at bounding box center [143, 193] width 172 height 19
click at [306, 585] on link "#KP017307" at bounding box center [304, 583] width 65 height 15
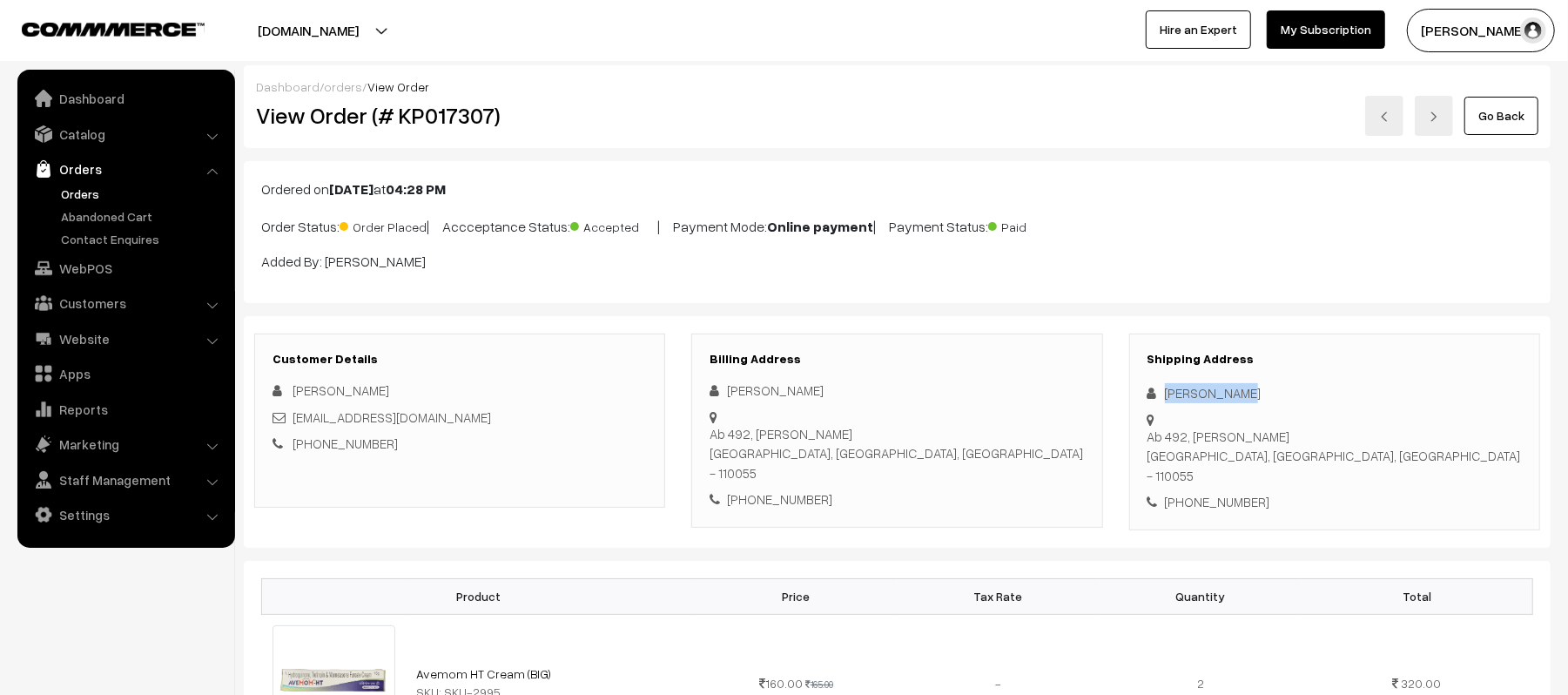
drag, startPoint x: 1236, startPoint y: 400, endPoint x: 1157, endPoint y: 395, distance: 79.2
click at [1157, 395] on div "[PERSON_NAME]" at bounding box center [1335, 393] width 374 height 20
click at [1220, 492] on div "[PHONE_NUMBER]" at bounding box center [1335, 502] width 374 height 20
copy div "9599122229"
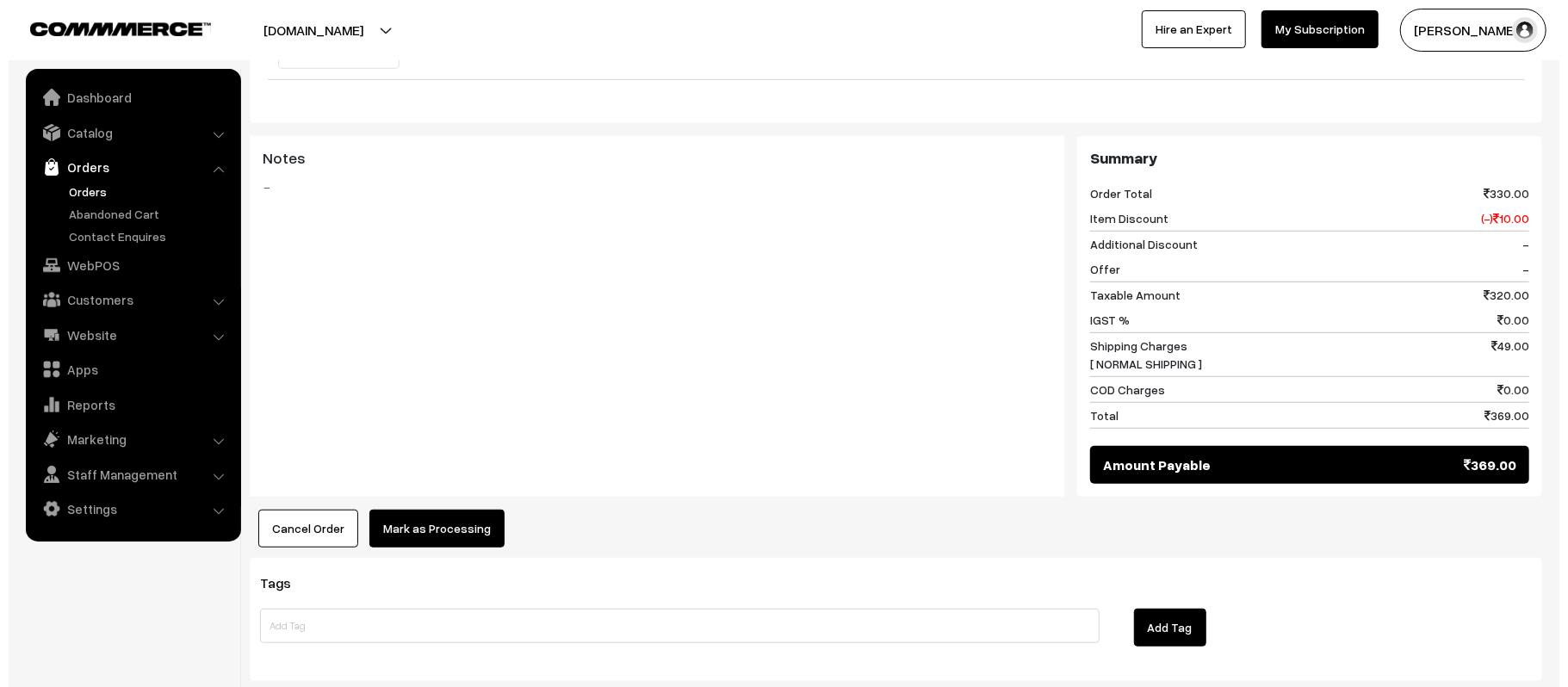
scroll to position [697, 0]
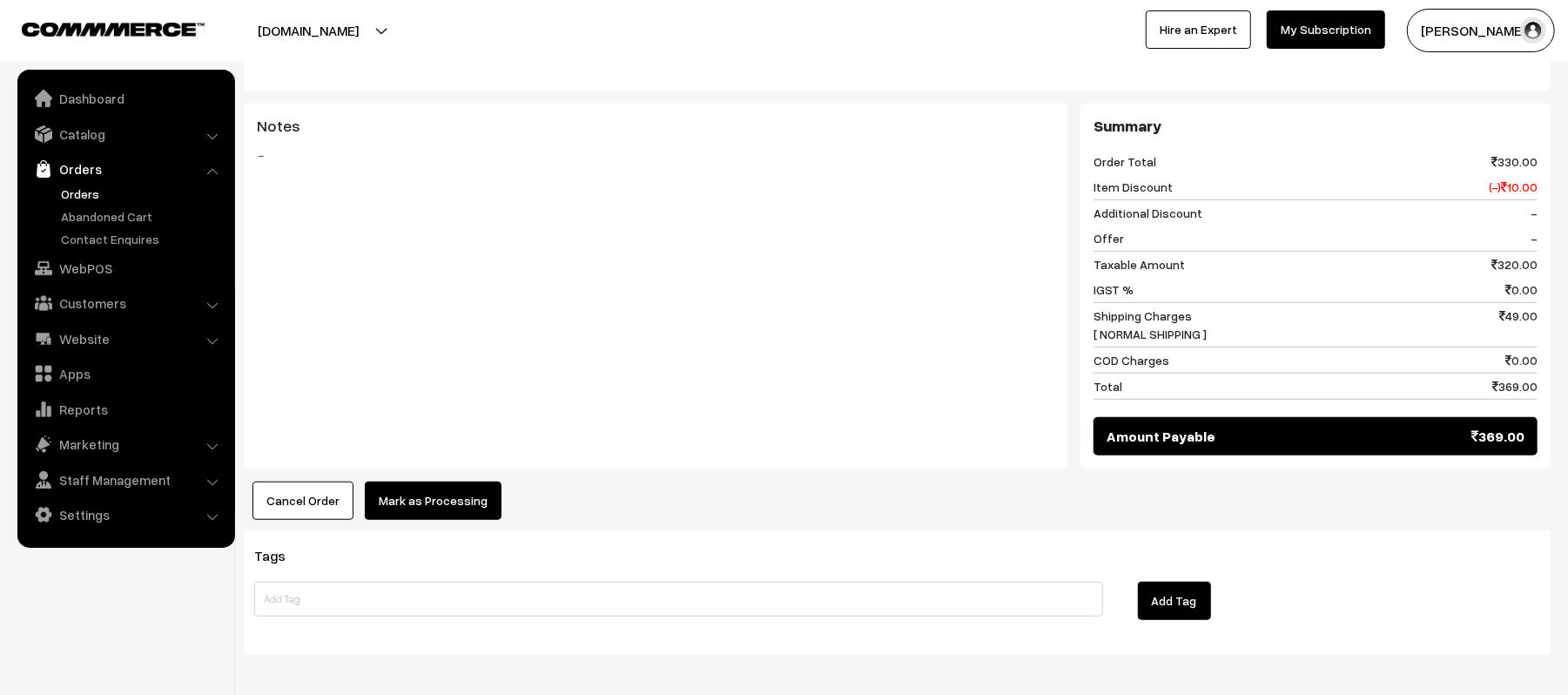
click at [474, 487] on button "Mark as Processing" at bounding box center [433, 501] width 137 height 38
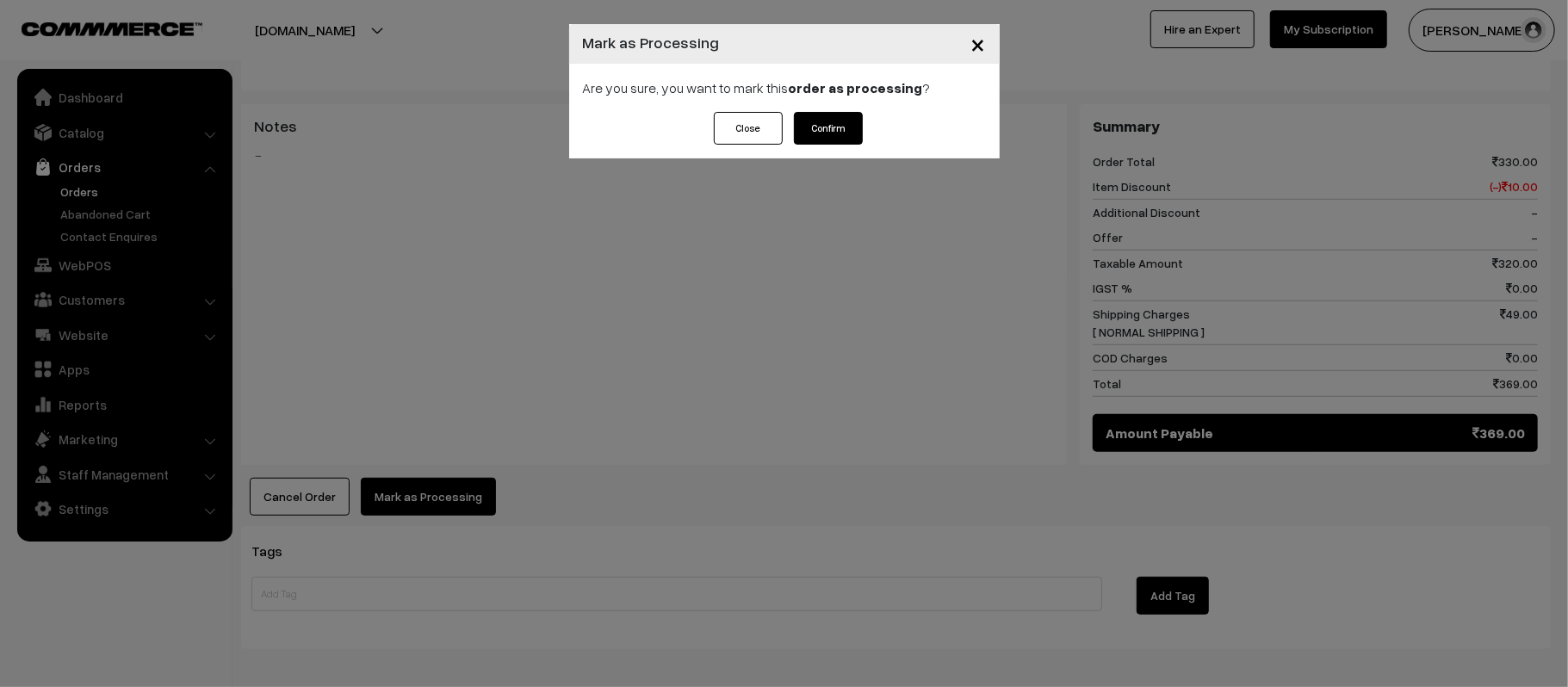
click at [820, 135] on button "Confirm" at bounding box center [828, 128] width 68 height 32
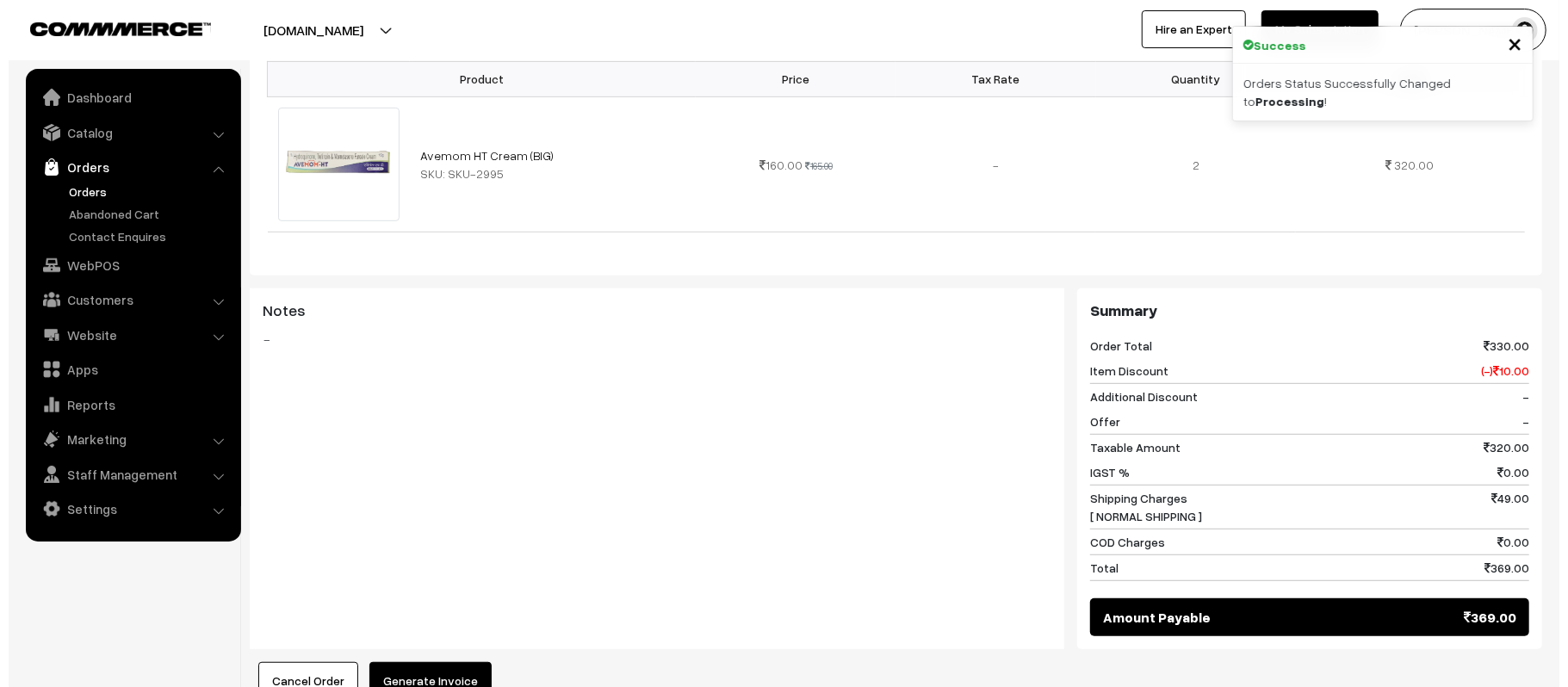
scroll to position [662, 0]
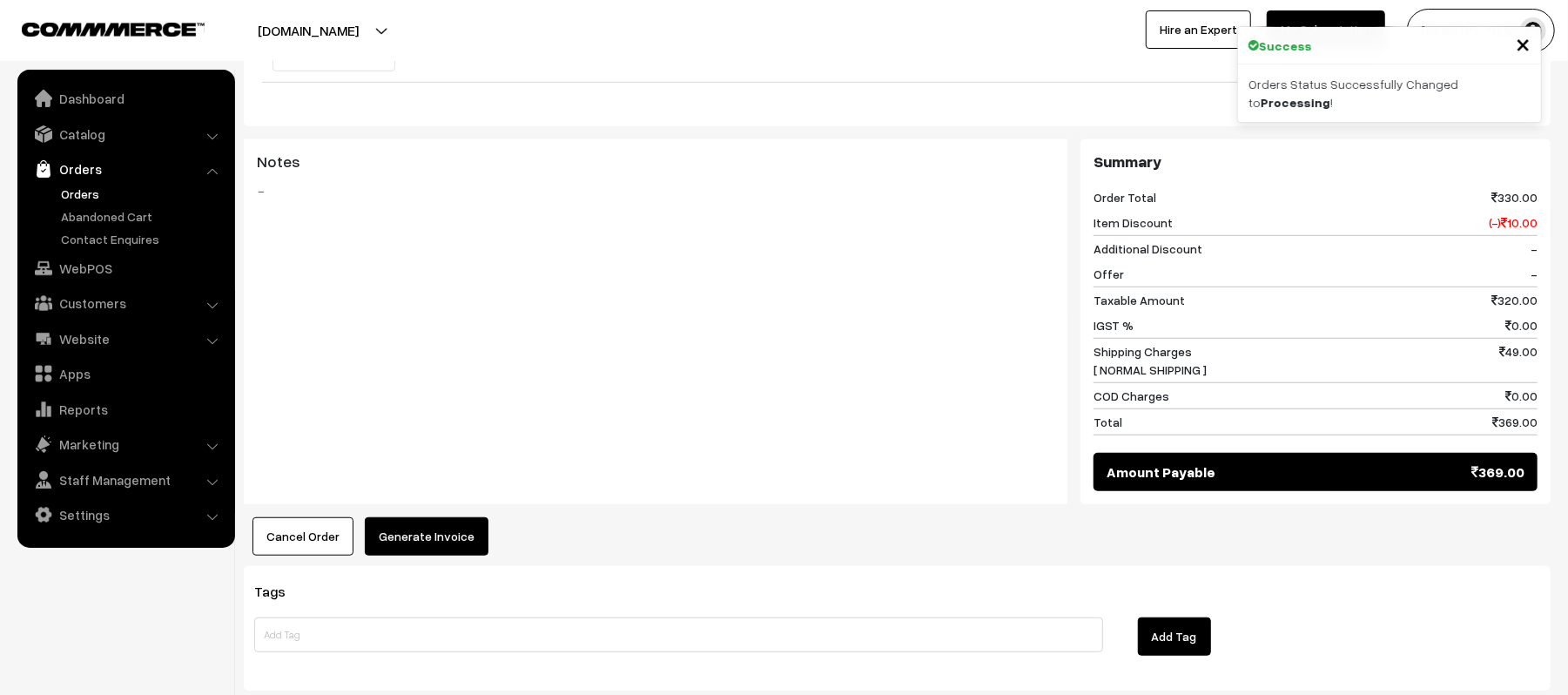
click at [453, 517] on button "Generate Invoice" at bounding box center [426, 536] width 123 height 38
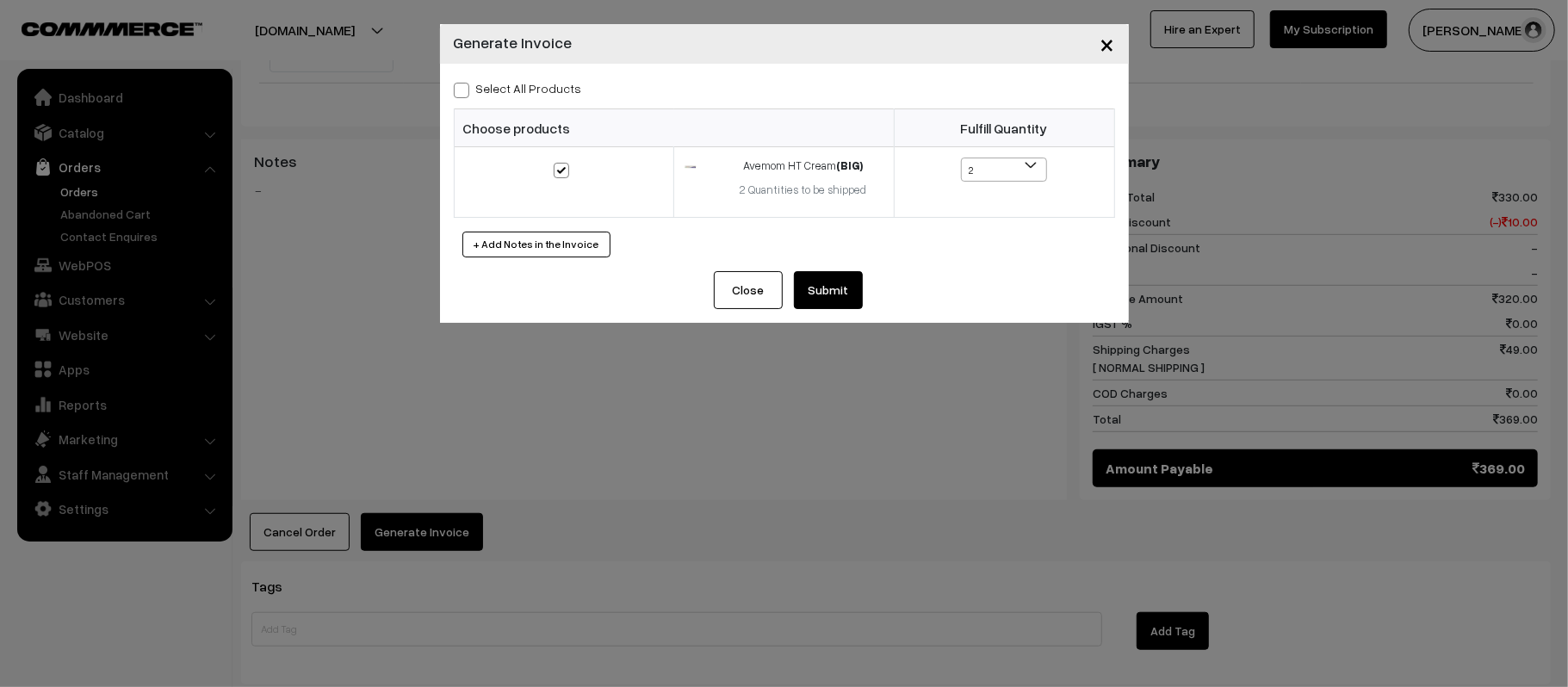
click at [809, 283] on button "Submit" at bounding box center [828, 290] width 68 height 38
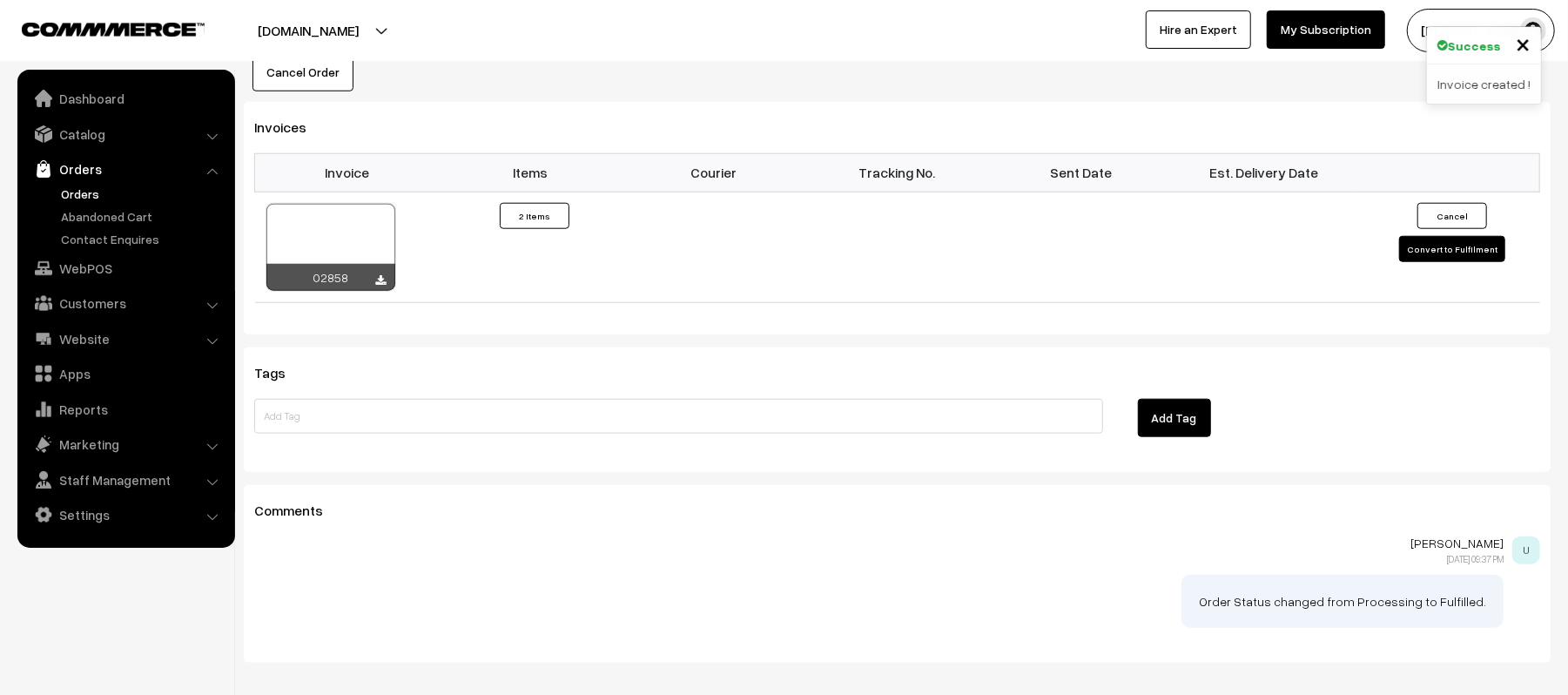
scroll to position [1142, 0]
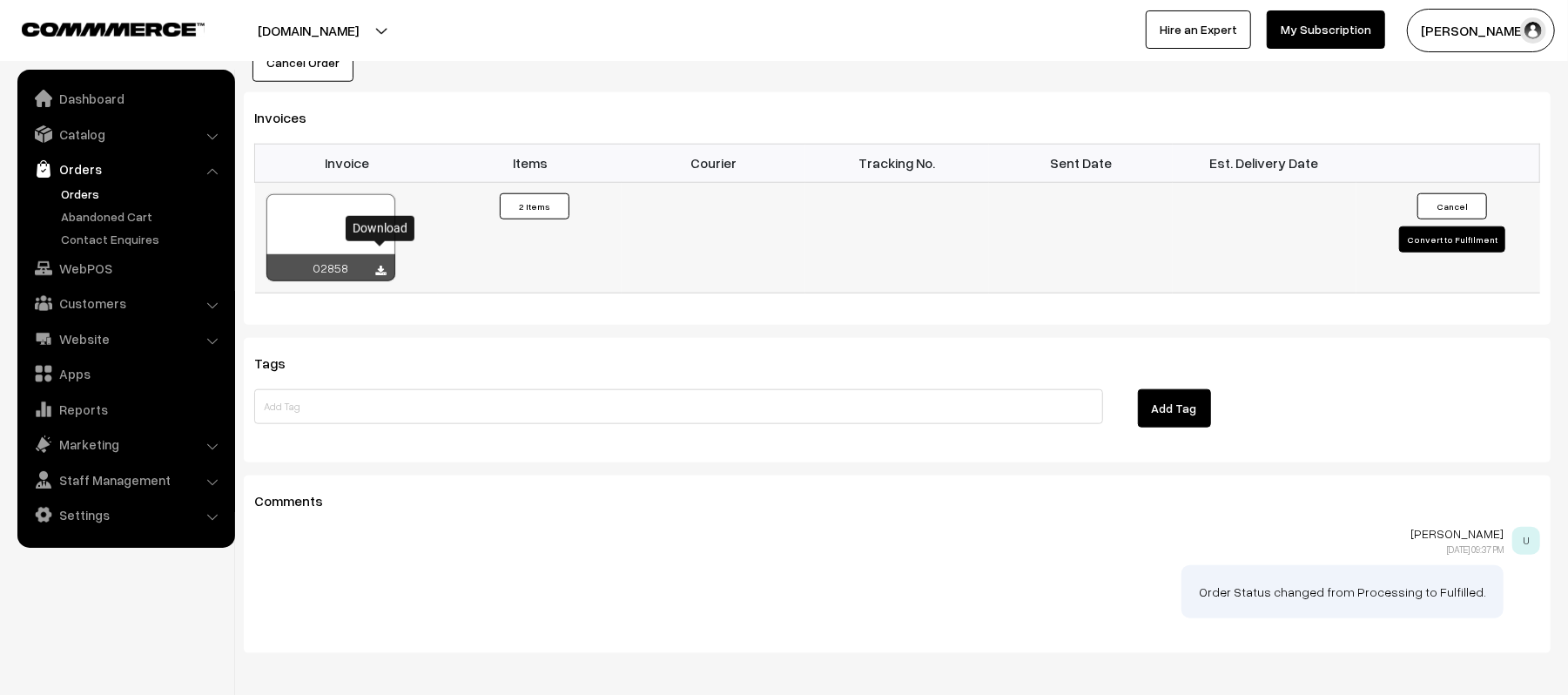
click at [380, 265] on icon at bounding box center [382, 271] width 11 height 12
click at [1424, 226] on button "Convert to Fulfilment" at bounding box center [1453, 239] width 106 height 26
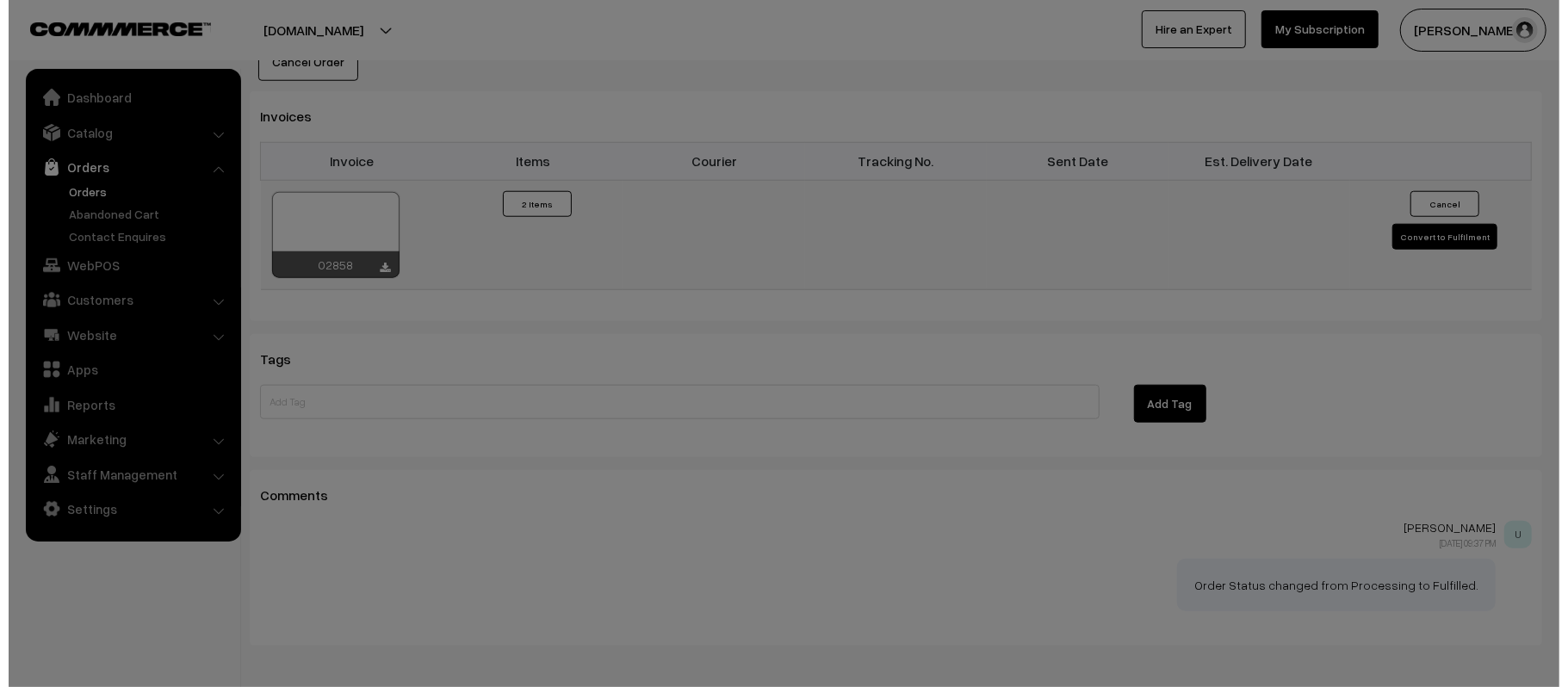
scroll to position [1130, 0]
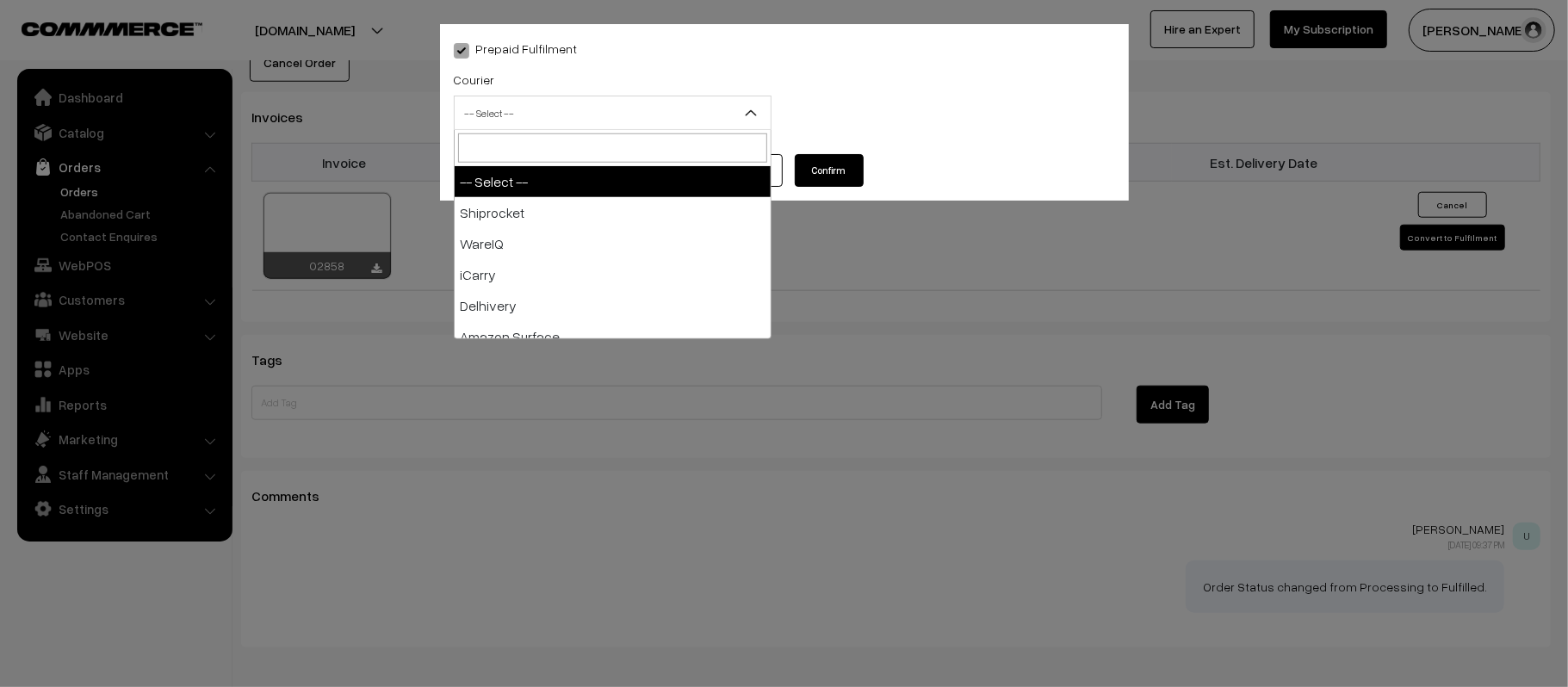
click at [723, 118] on span "-- Select --" at bounding box center [612, 113] width 316 height 30
type input "X"
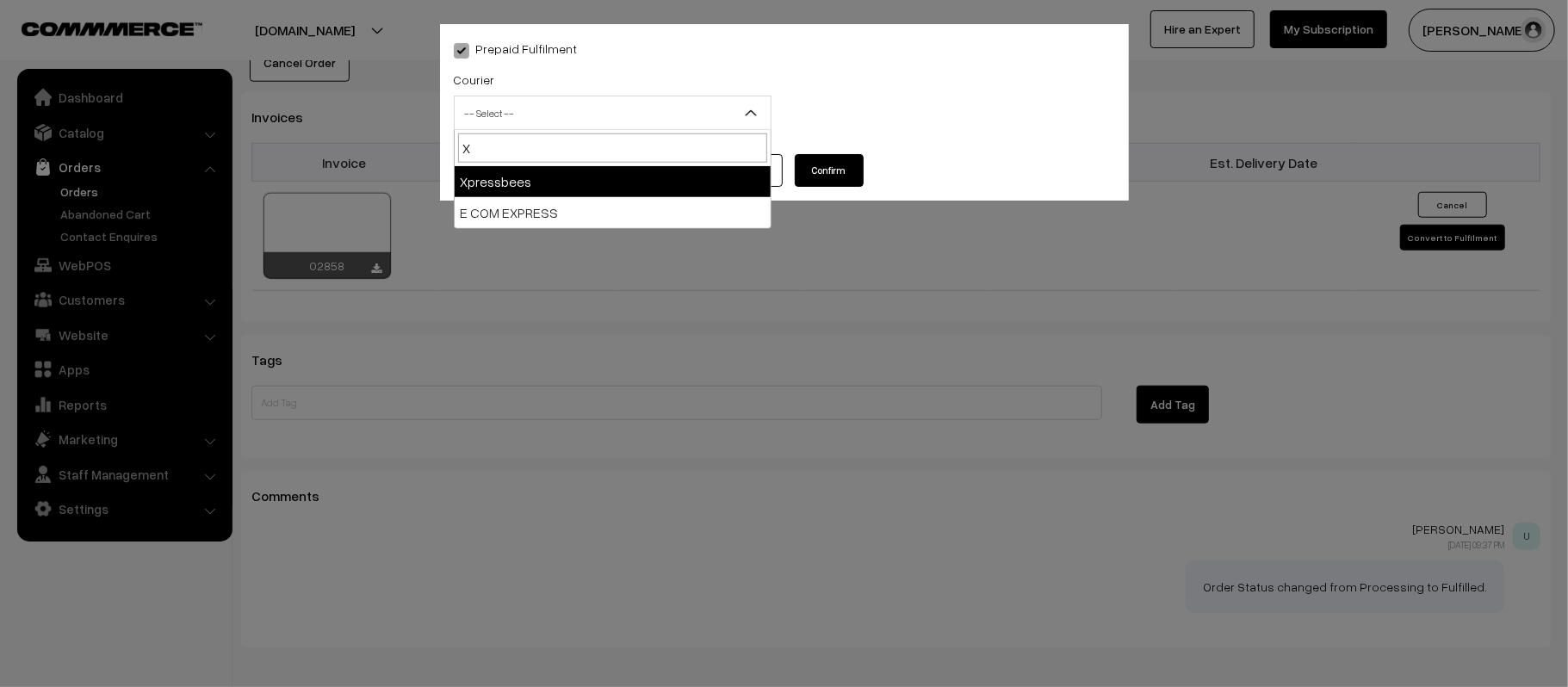
select select "8"
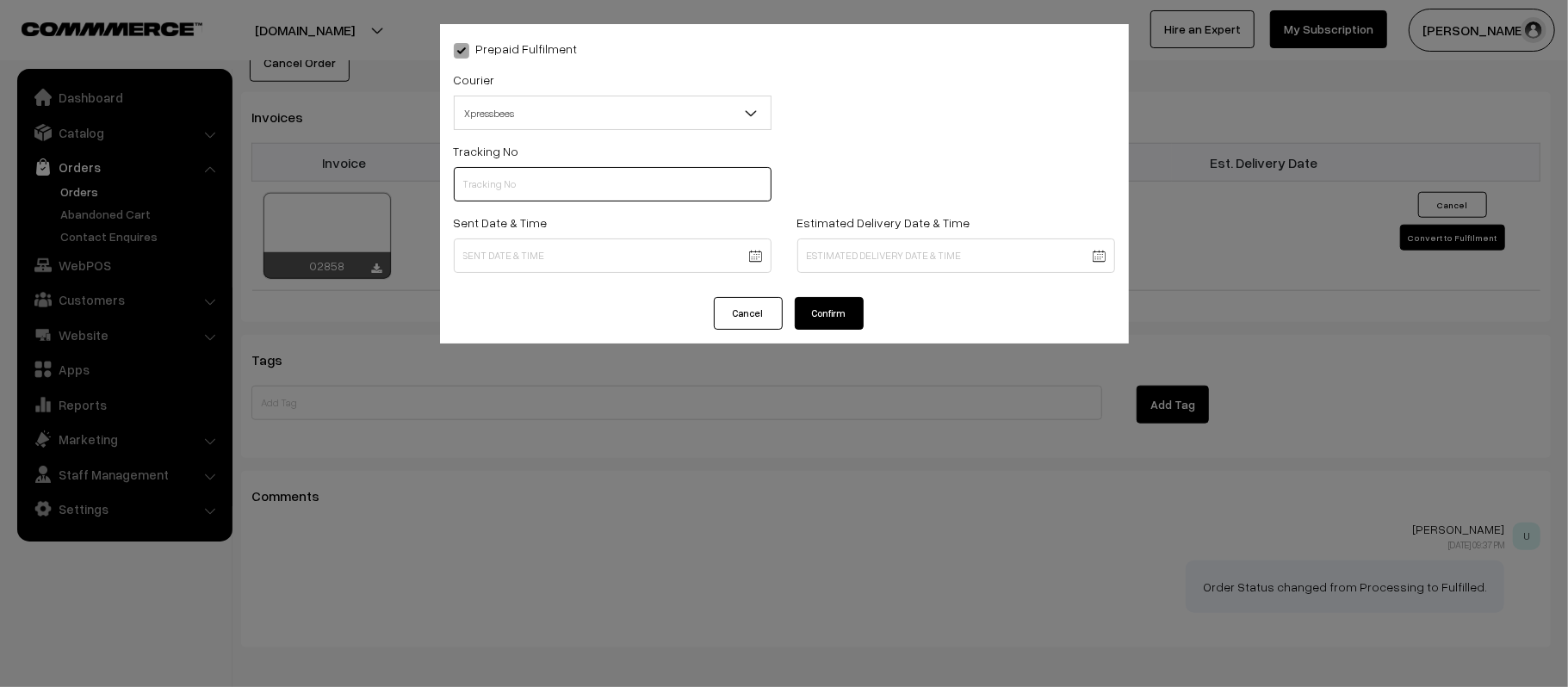
paste input "14344952702779"
type input "14344952702779"
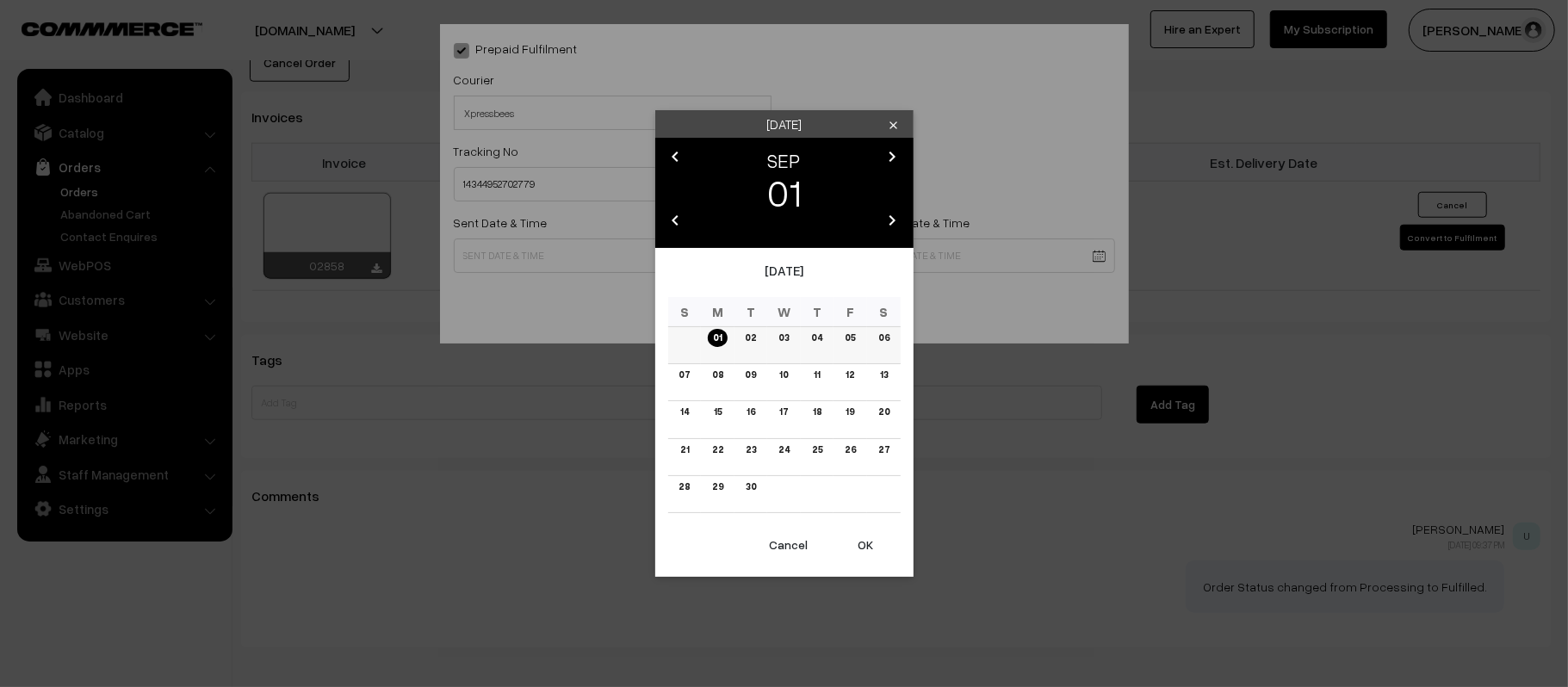
click at [745, 341] on link "02" at bounding box center [750, 338] width 22 height 18
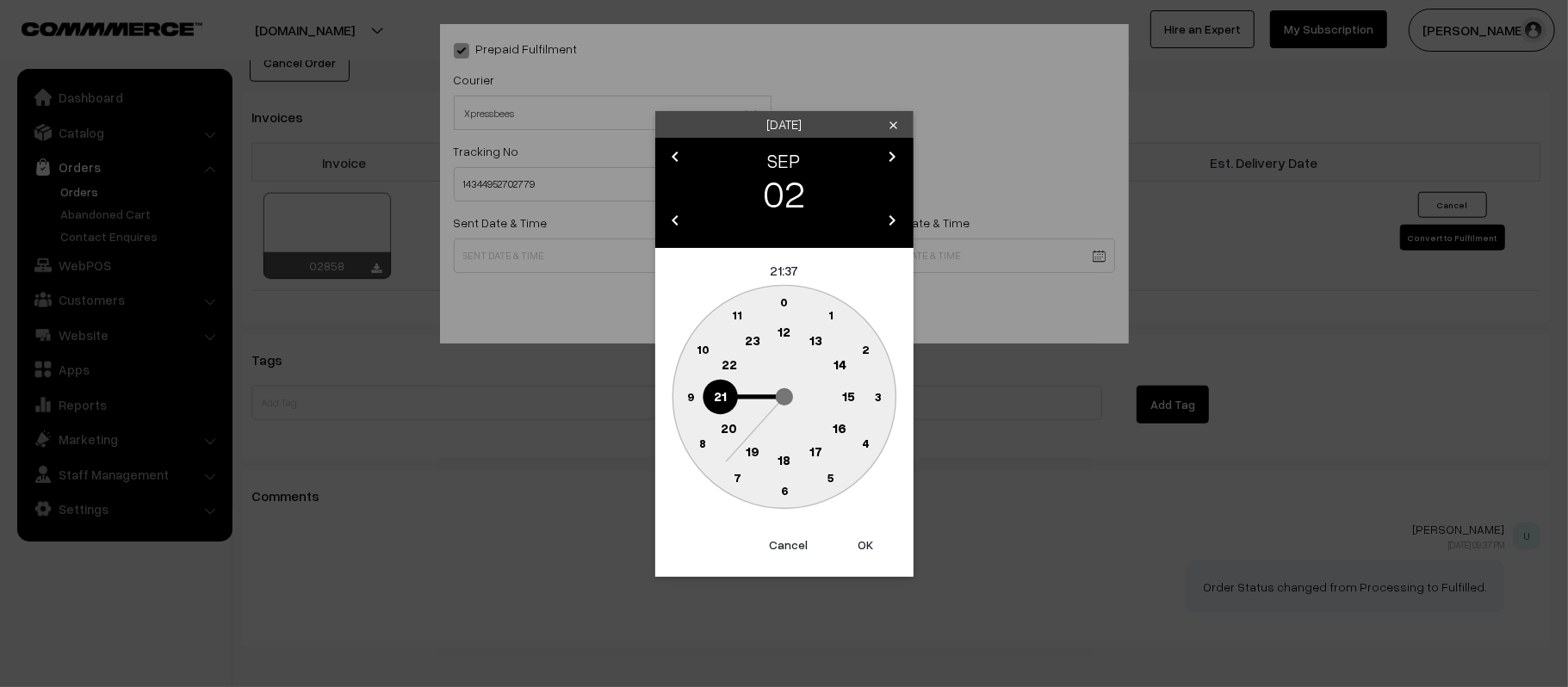
click at [782, 334] on text "12" at bounding box center [784, 332] width 13 height 16
click at [693, 397] on text "45" at bounding box center [690, 396] width 15 height 15
type input "02-09-2025 12:45"
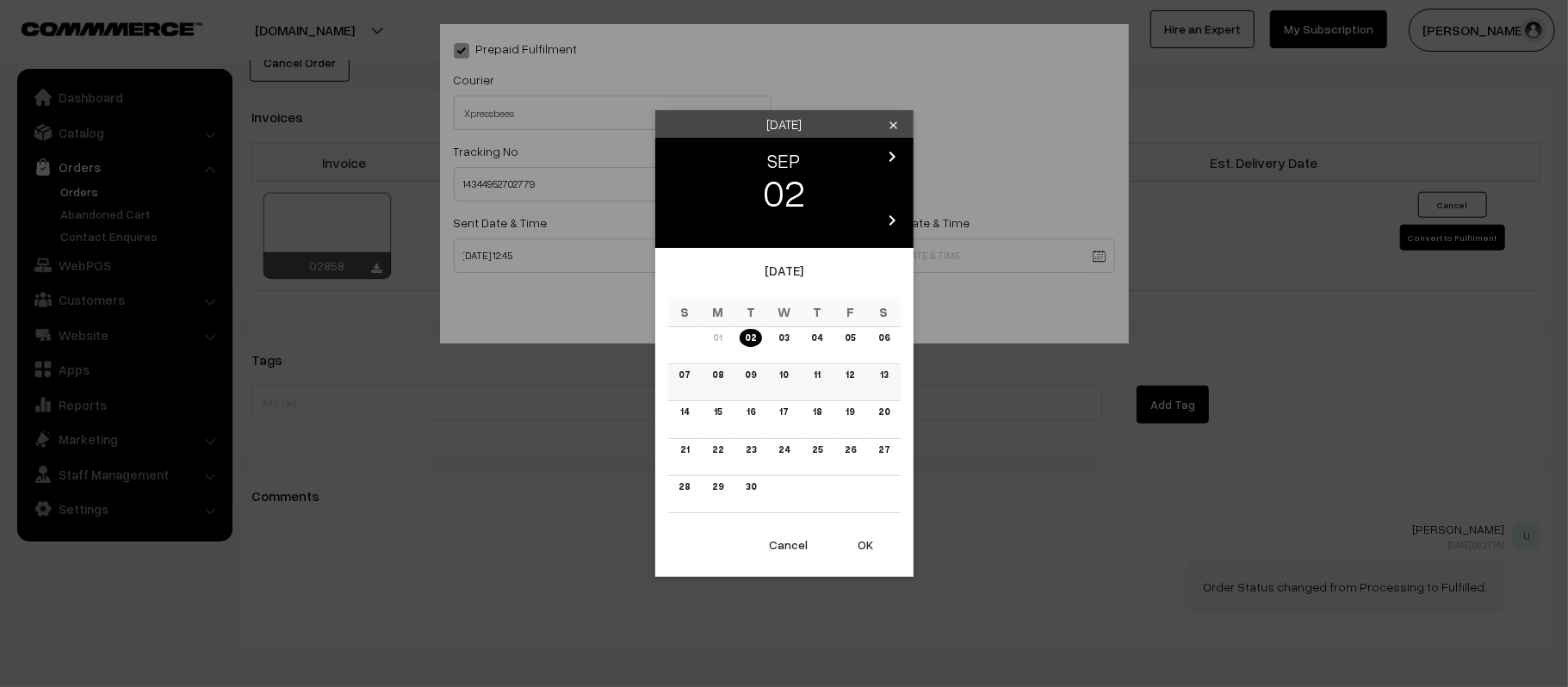
click at [671, 380] on td "07" at bounding box center [684, 383] width 33 height 37
click at [690, 381] on link "07" at bounding box center [684, 375] width 22 height 18
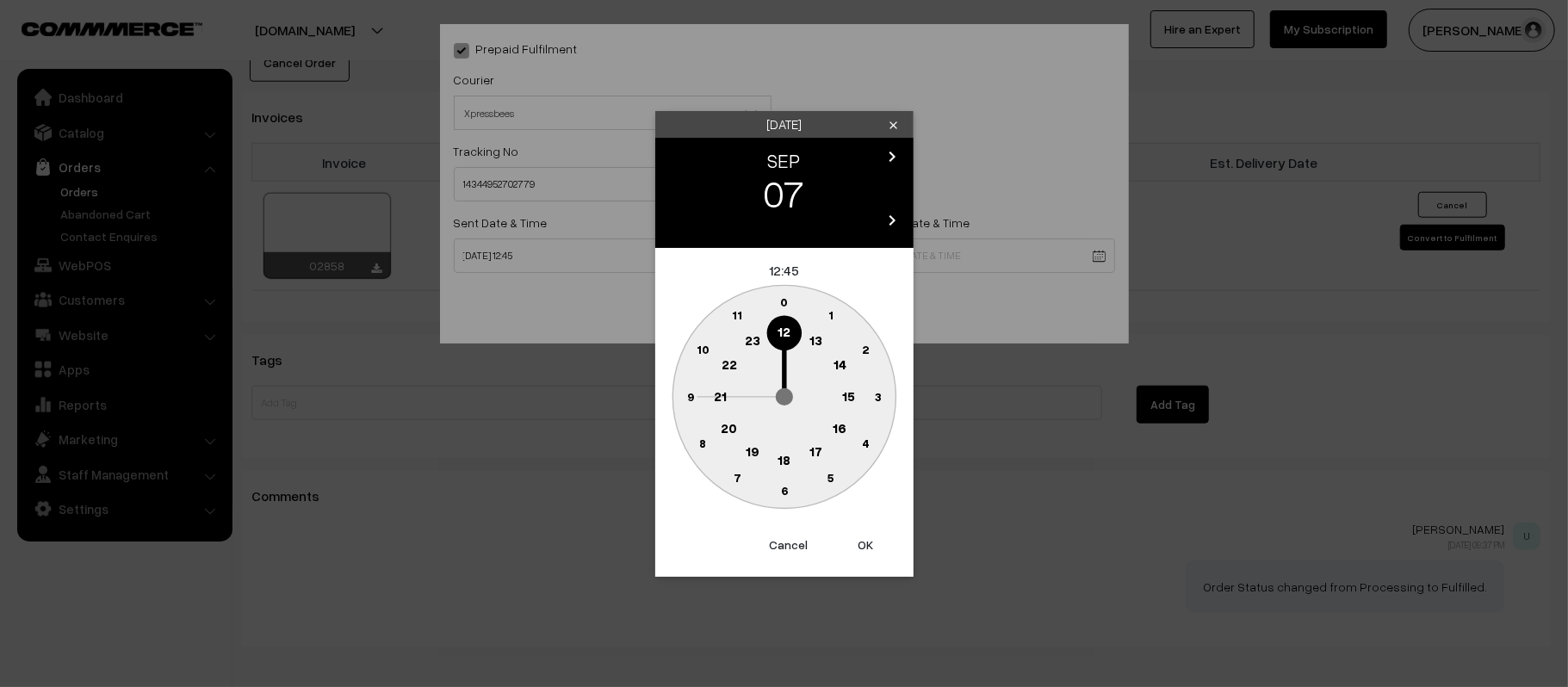
click at [714, 384] on circle at bounding box center [720, 397] width 35 height 35
click at [791, 497] on circle at bounding box center [784, 491] width 35 height 35
type input "07-09-2025 21:30"
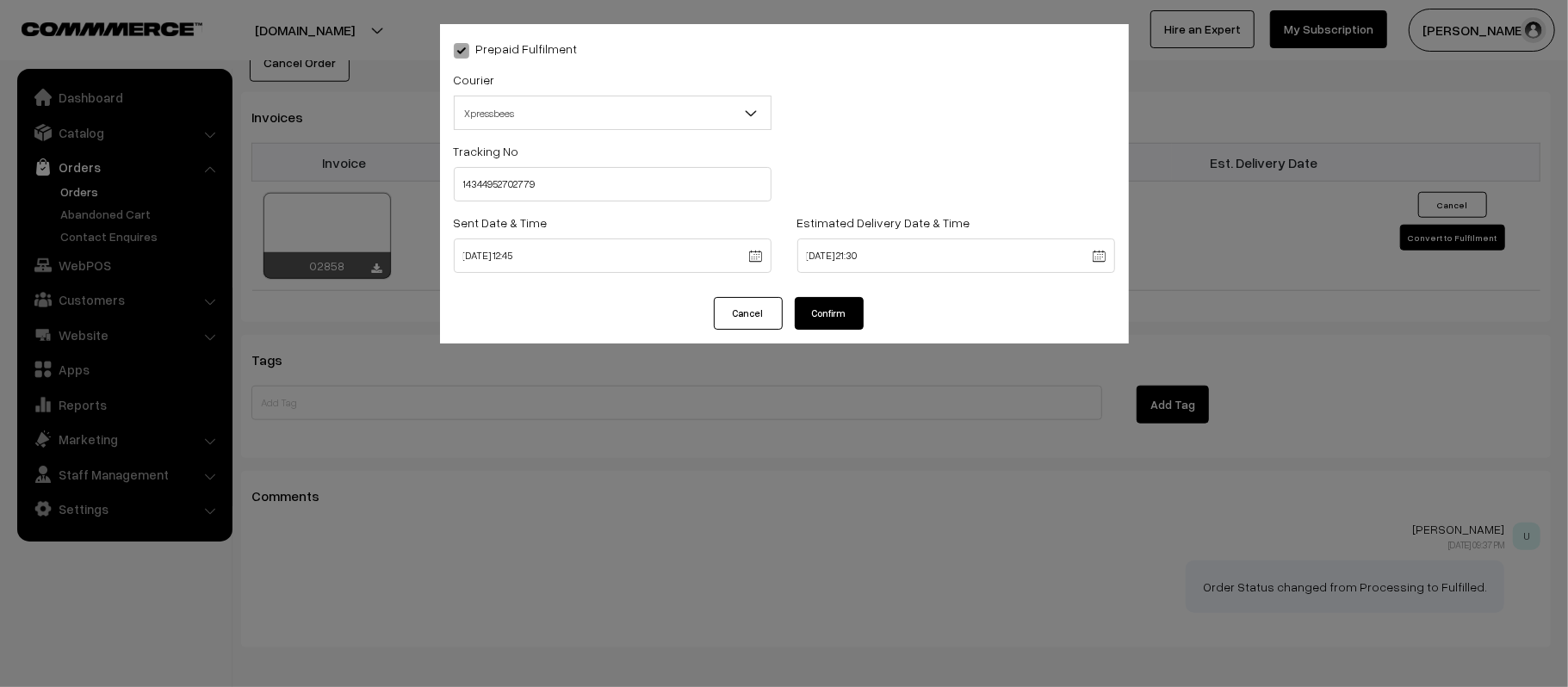
click at [820, 311] on button "Confirm" at bounding box center [829, 313] width 68 height 32
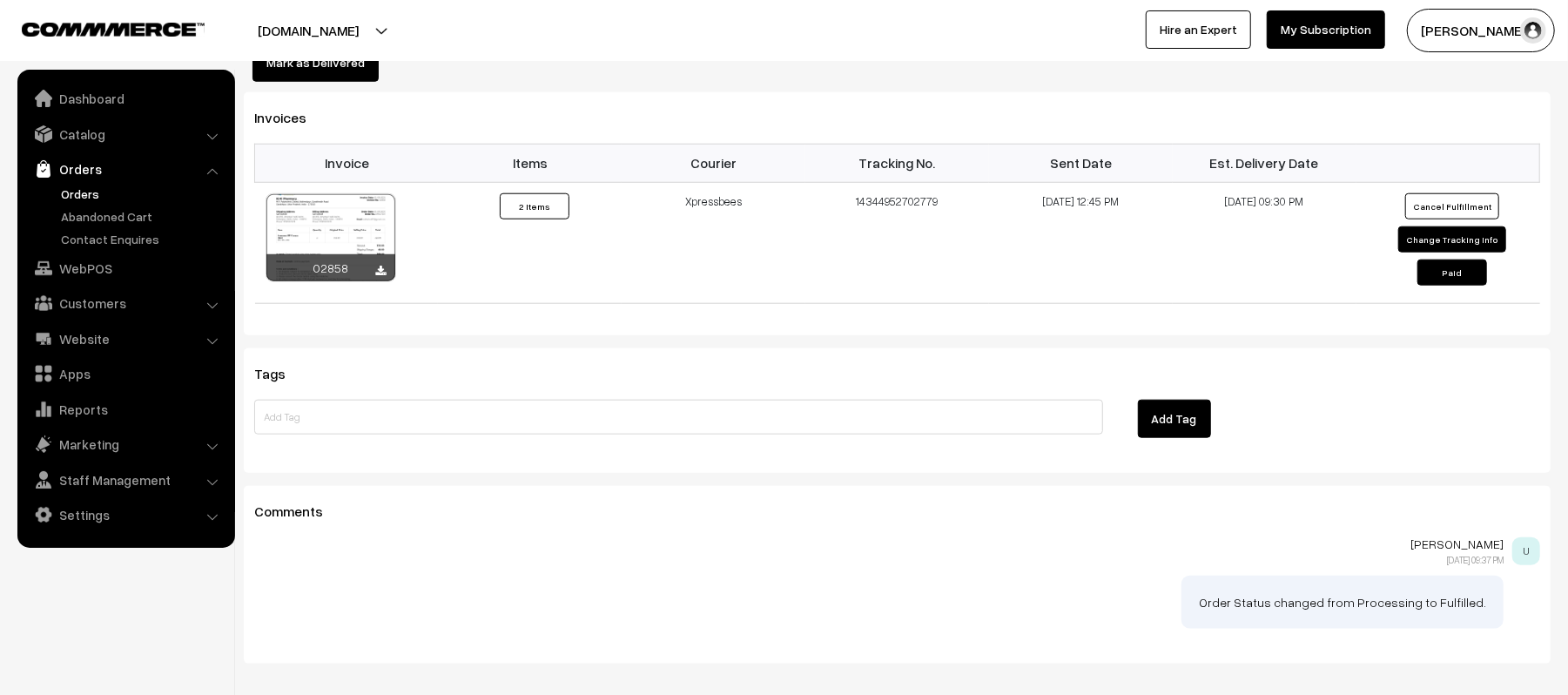
scroll to position [1142, 0]
click at [84, 192] on link "Orders" at bounding box center [143, 193] width 172 height 19
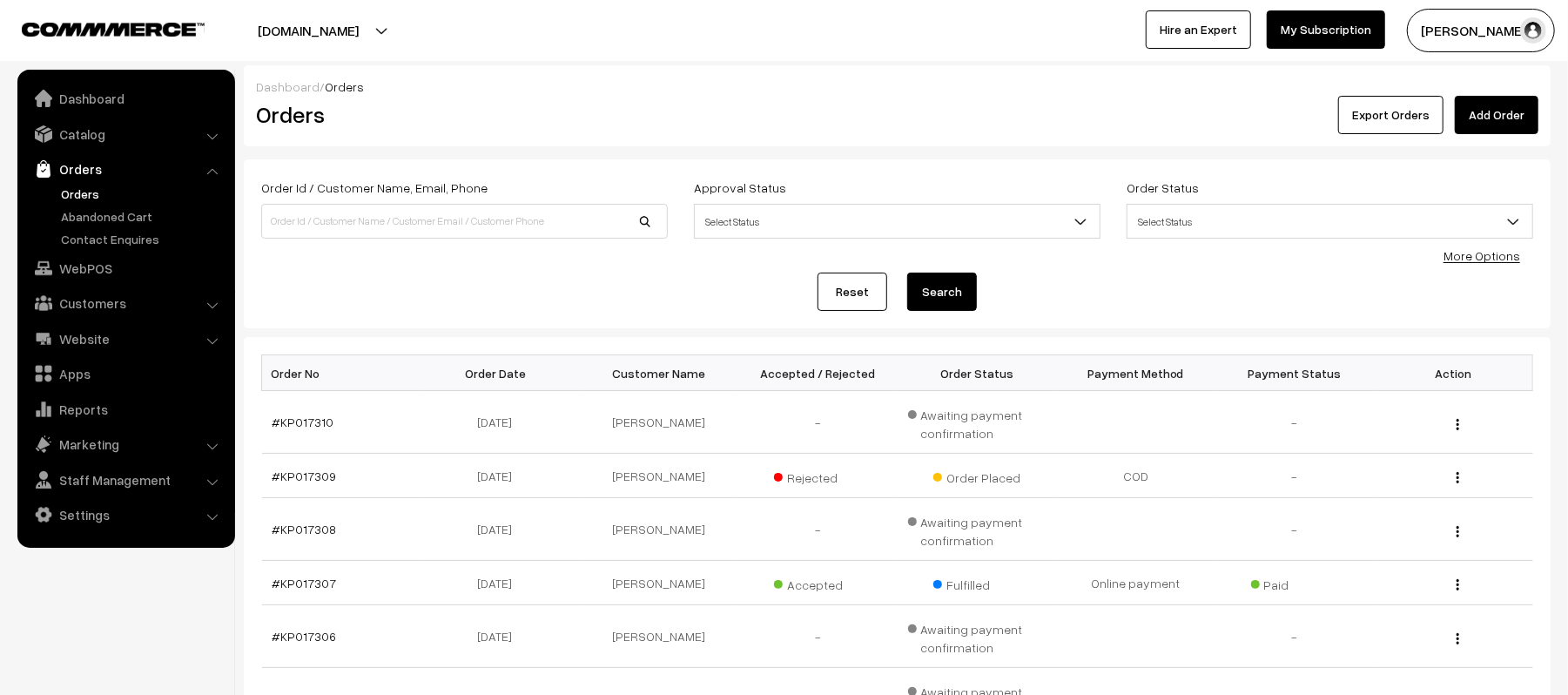
click at [461, 287] on div "Reset Search" at bounding box center [897, 291] width 1273 height 38
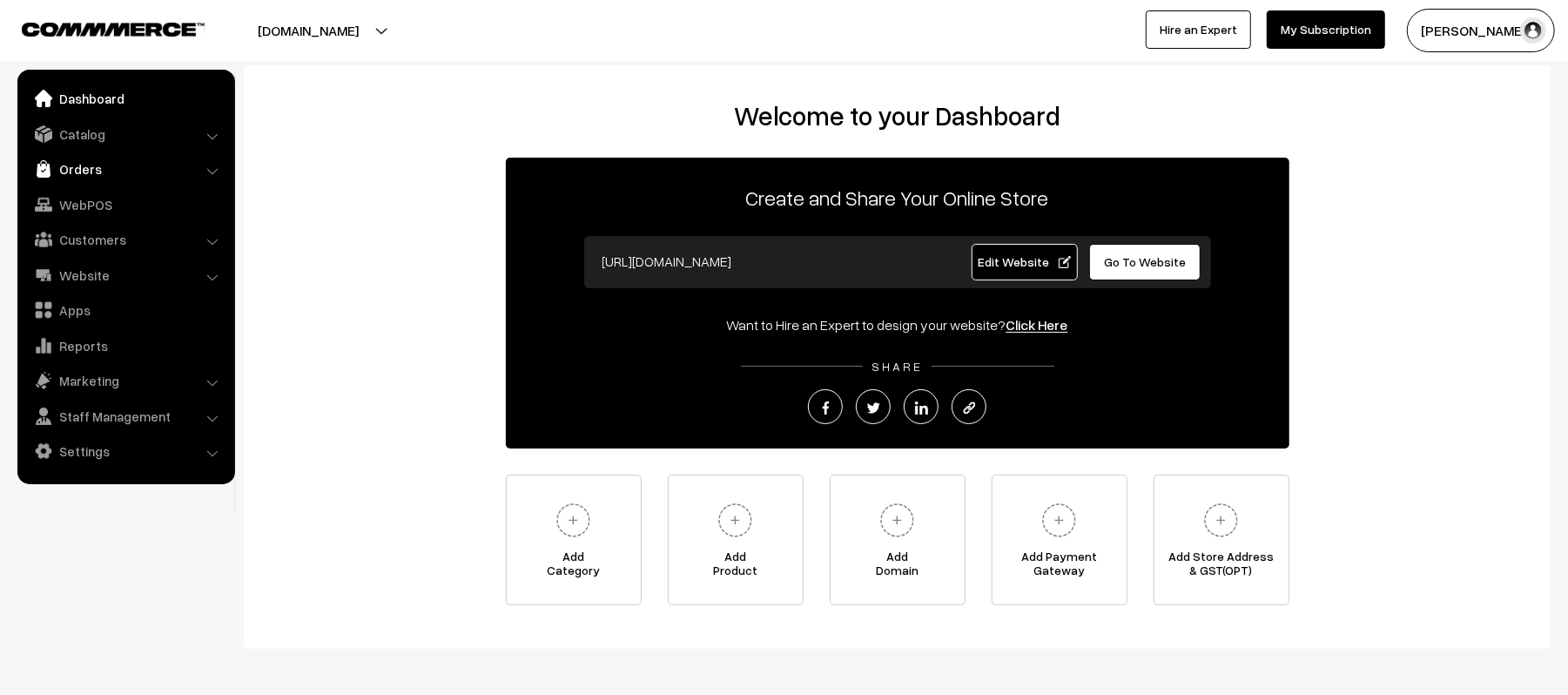
click at [96, 163] on link "Orders" at bounding box center [126, 169] width 208 height 31
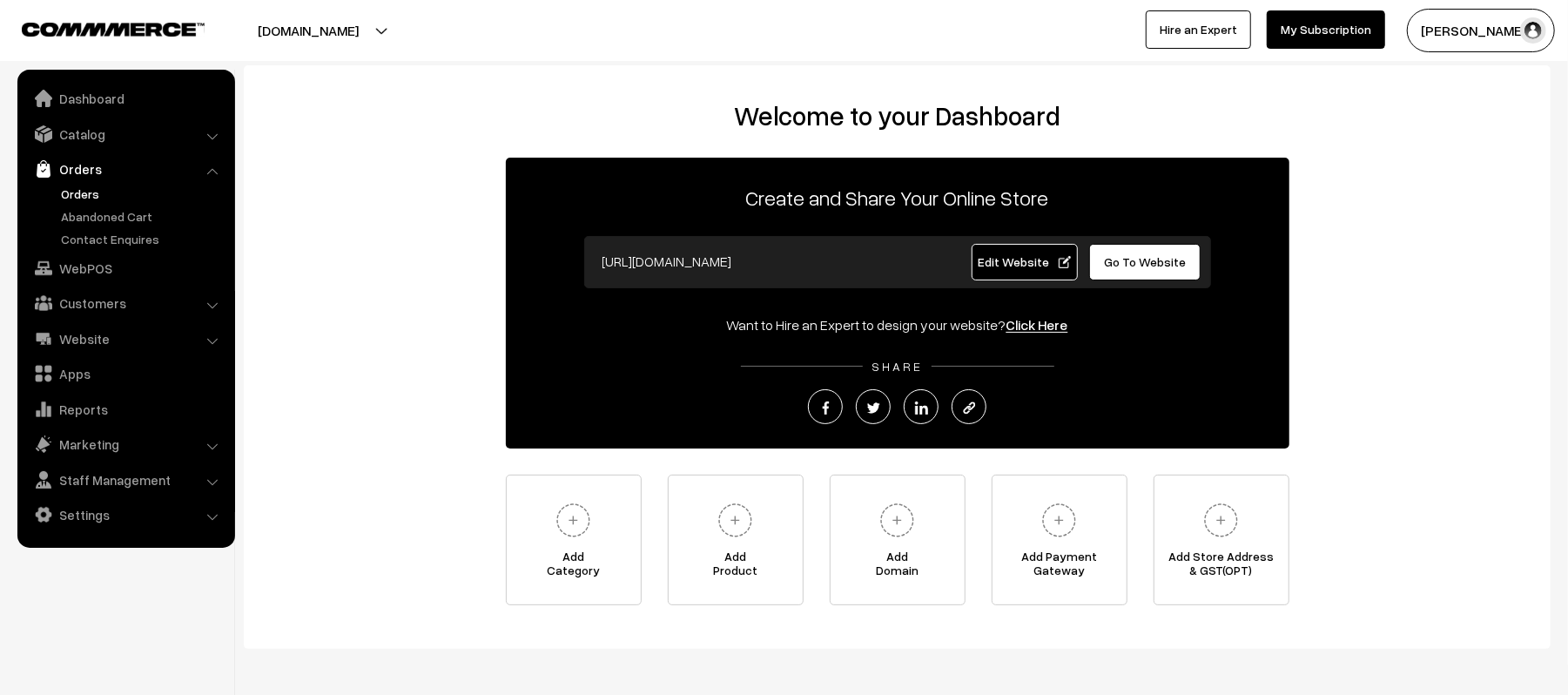
click at [68, 190] on link "Orders" at bounding box center [143, 193] width 172 height 19
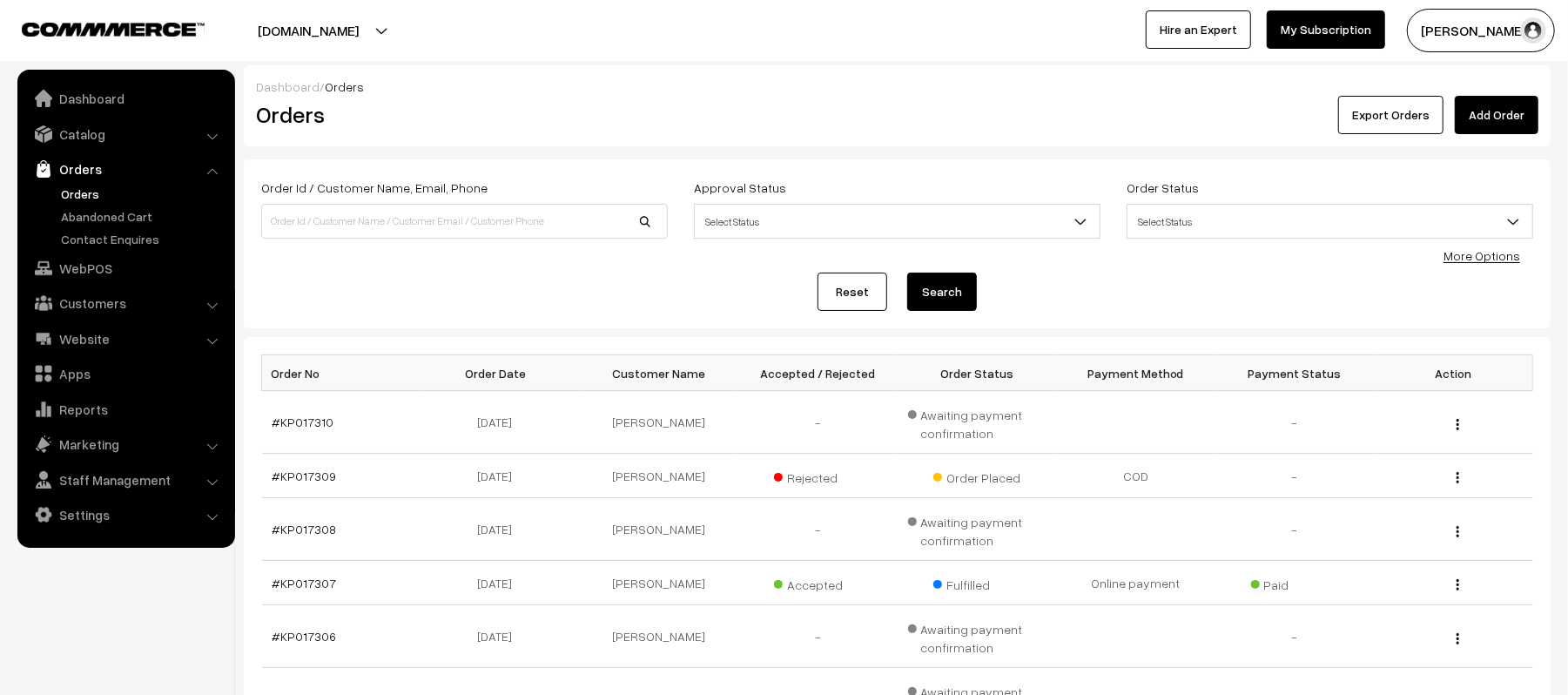
click at [80, 185] on link "Orders" at bounding box center [143, 193] width 172 height 19
click at [355, 217] on input at bounding box center [464, 221] width 406 height 35
paste input "7705093991"
type input "7705093991"
click at [907, 272] on button "Search" at bounding box center [942, 291] width 69 height 38
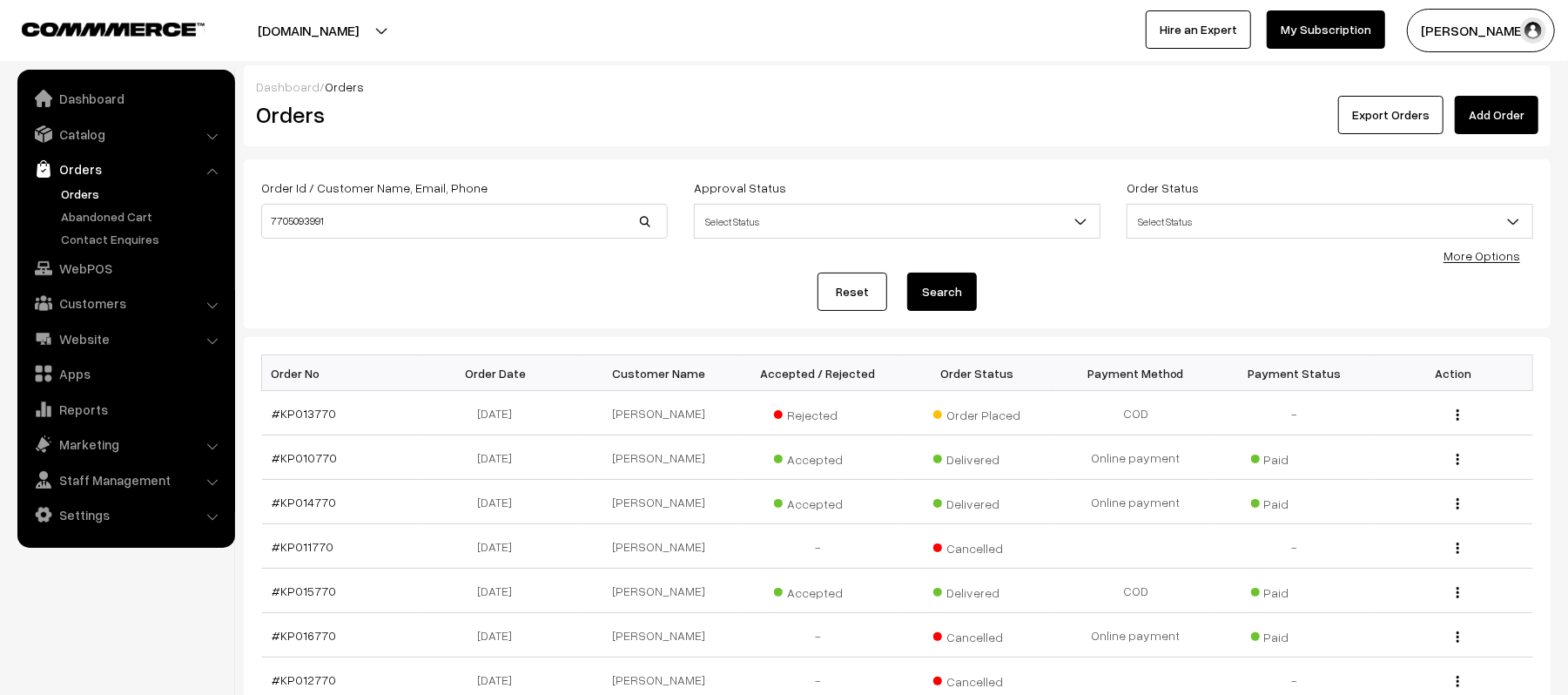
click at [582, 283] on div "Reset Search" at bounding box center [897, 291] width 1273 height 38
click at [67, 192] on link "Orders" at bounding box center [143, 193] width 172 height 19
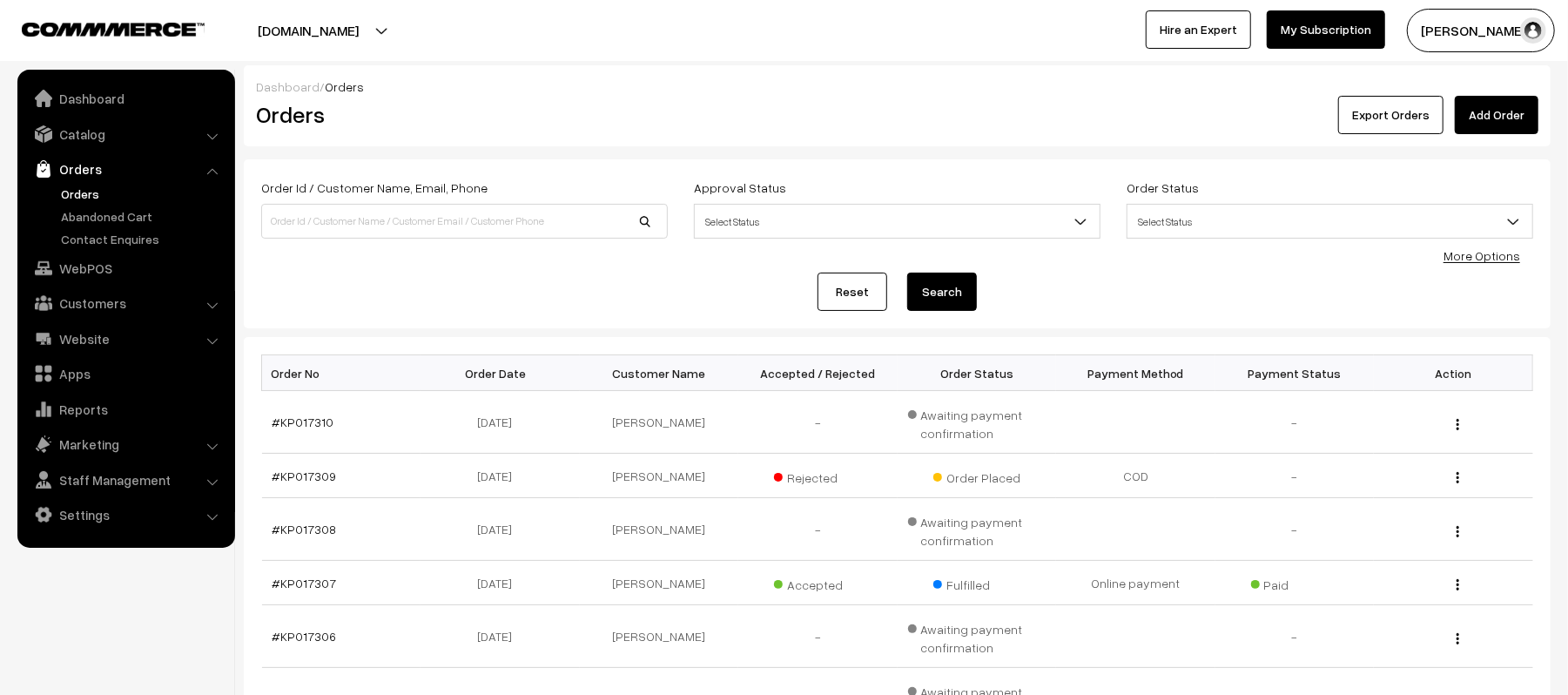
click at [476, 270] on div "Order Id / Customer Name, Email, Phone Approval Status Select Status Awaiting A…" at bounding box center [897, 243] width 1273 height 134
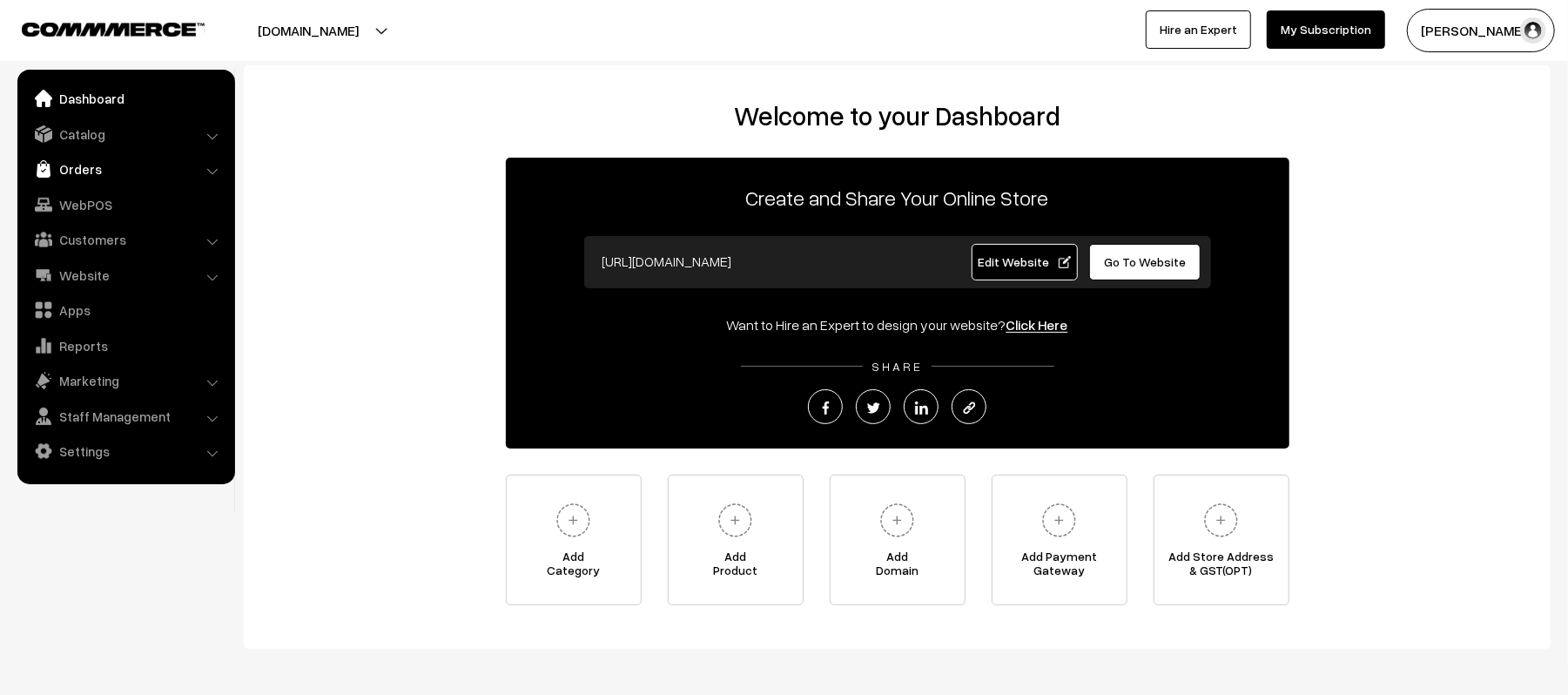
click at [96, 164] on link "Orders" at bounding box center [126, 169] width 208 height 31
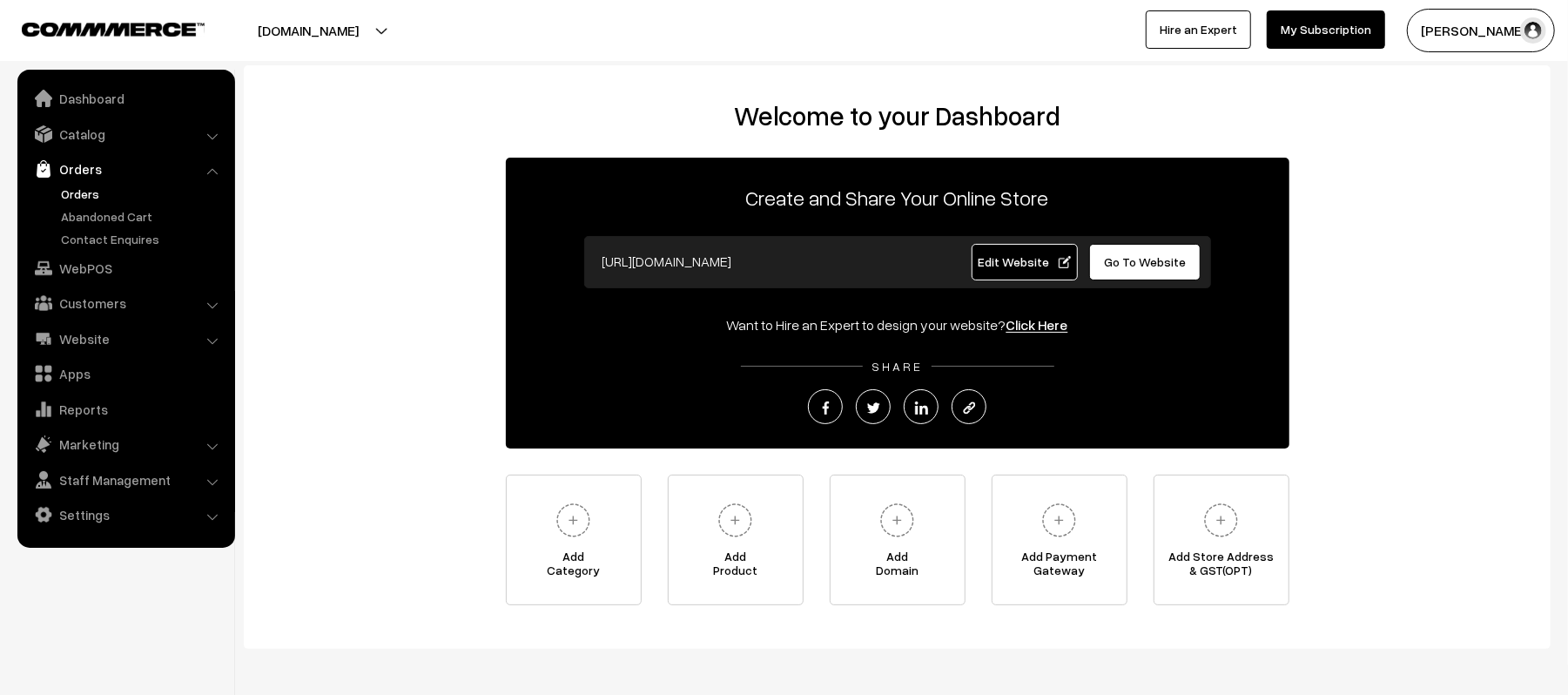
click at [74, 192] on link "Orders" at bounding box center [143, 193] width 172 height 19
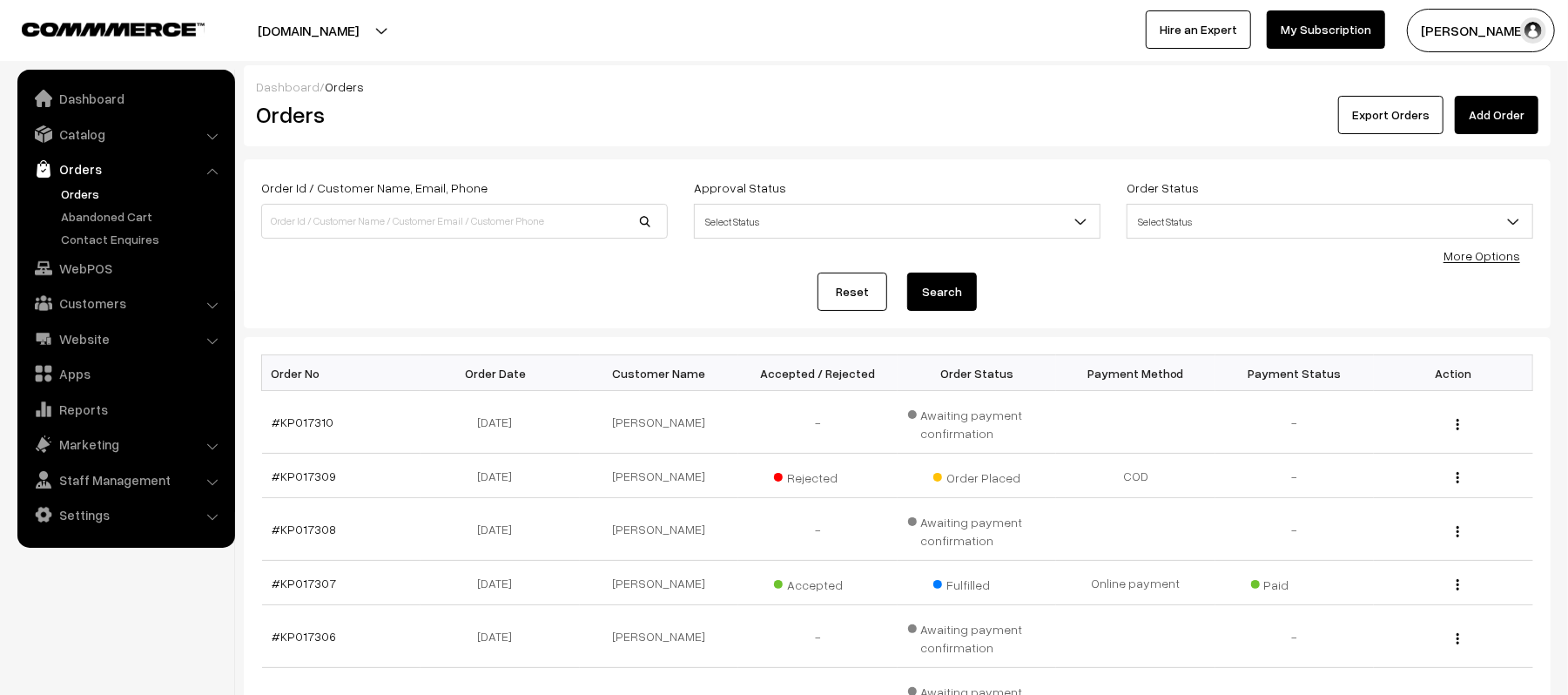
click at [555, 301] on div "Reset Search" at bounding box center [897, 291] width 1273 height 38
